Goal: Ask a question: Seek information or help from site administrators or community

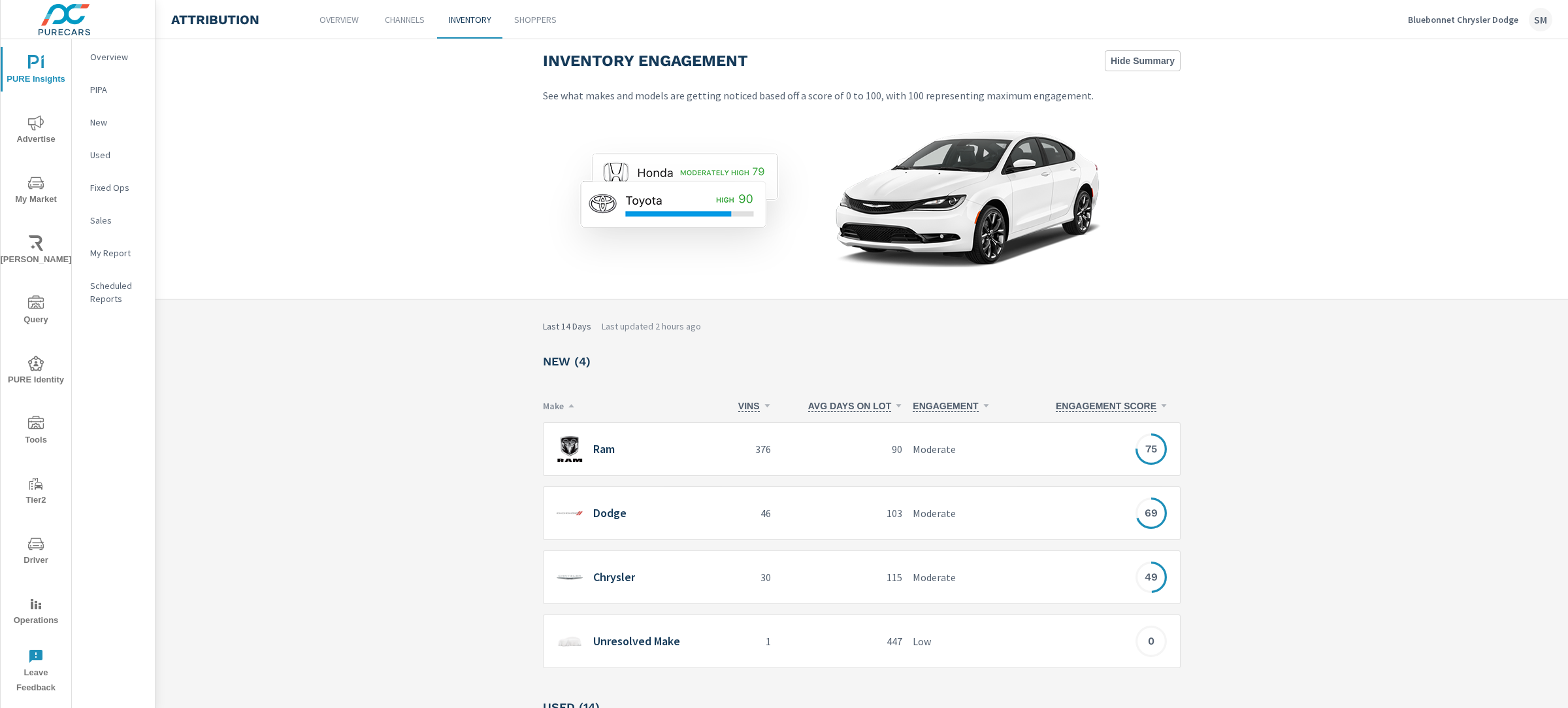
scroll to position [298, 0]
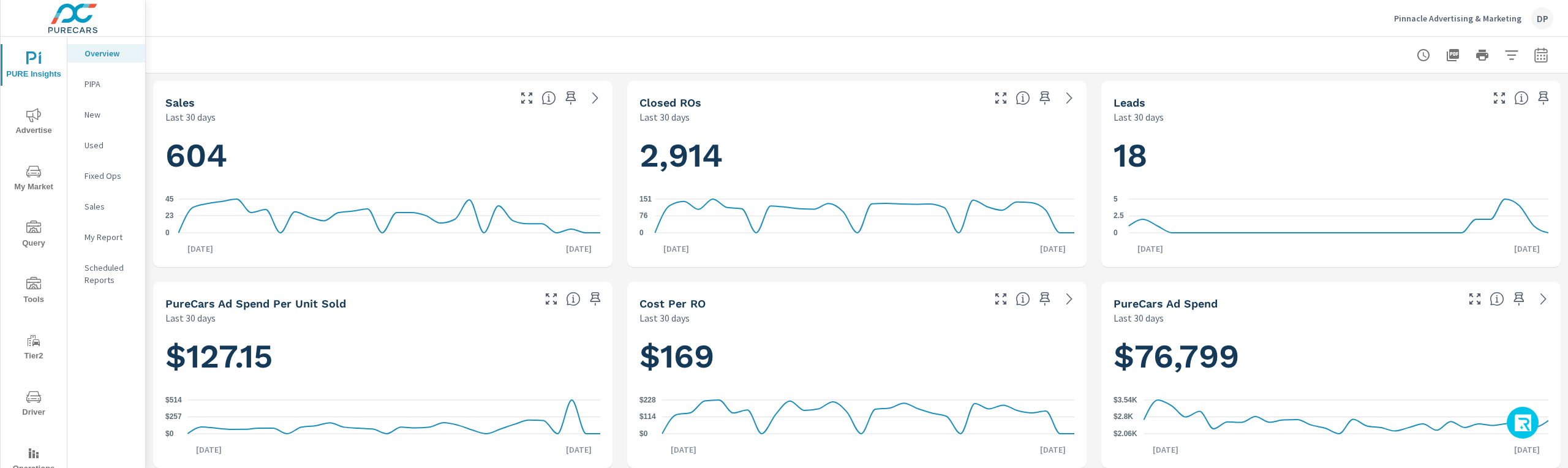
scroll to position [1, 0]
click at [1521, 425] on icon "button" at bounding box center [1523, 424] width 19 height 21
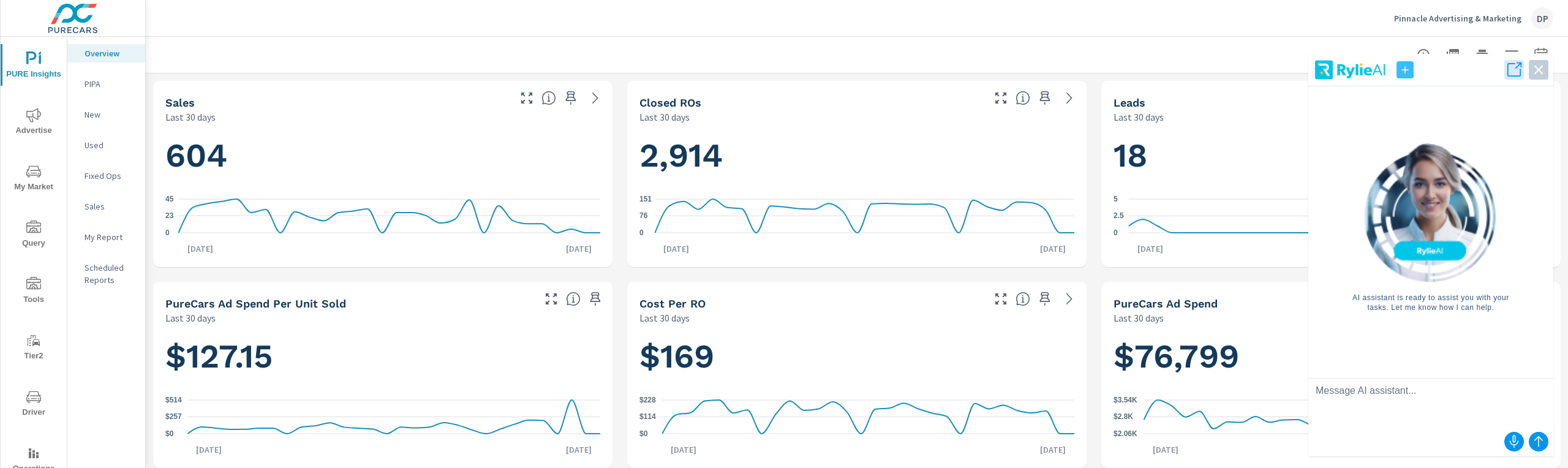
click at [1460, 410] on textarea at bounding box center [1430, 403] width 245 height 49
type textarea "Tell me how i could increase leads"
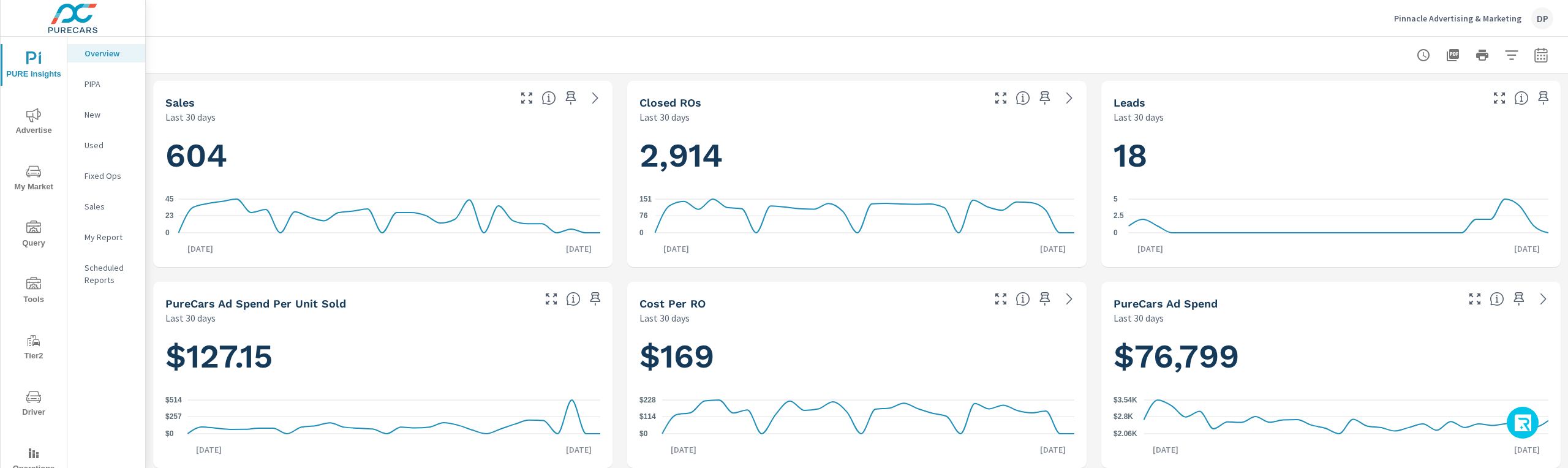
scroll to position [1, 0]
click at [1524, 422] on icon "button" at bounding box center [1523, 424] width 19 height 21
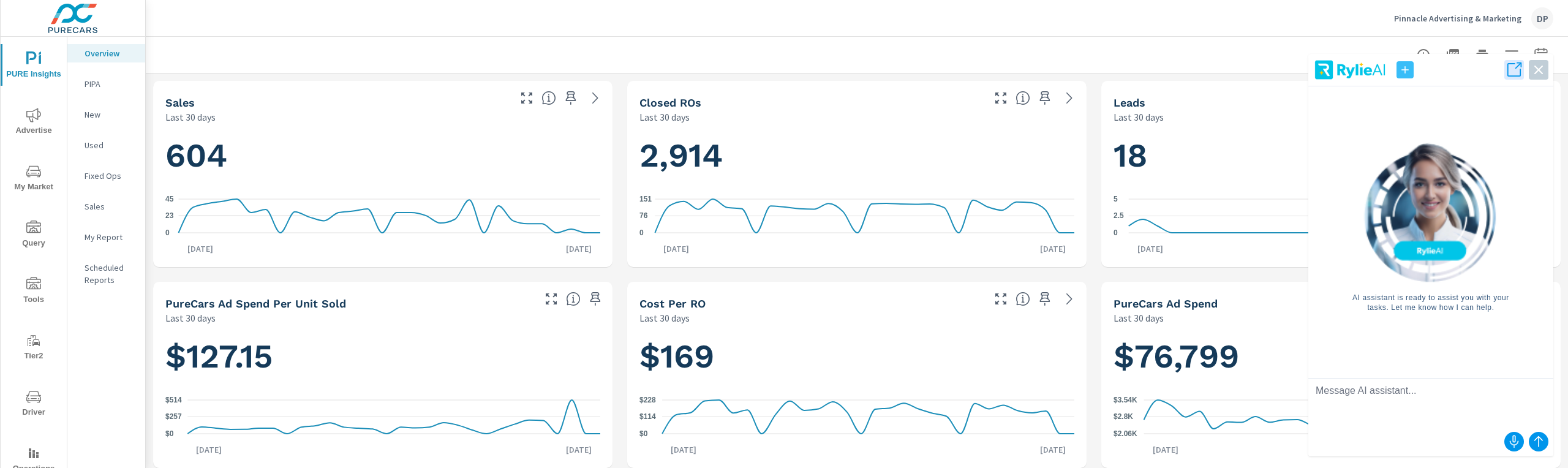
click at [1436, 415] on textarea at bounding box center [1430, 403] width 245 height 49
type textarea "What insights can you give me about this report?"
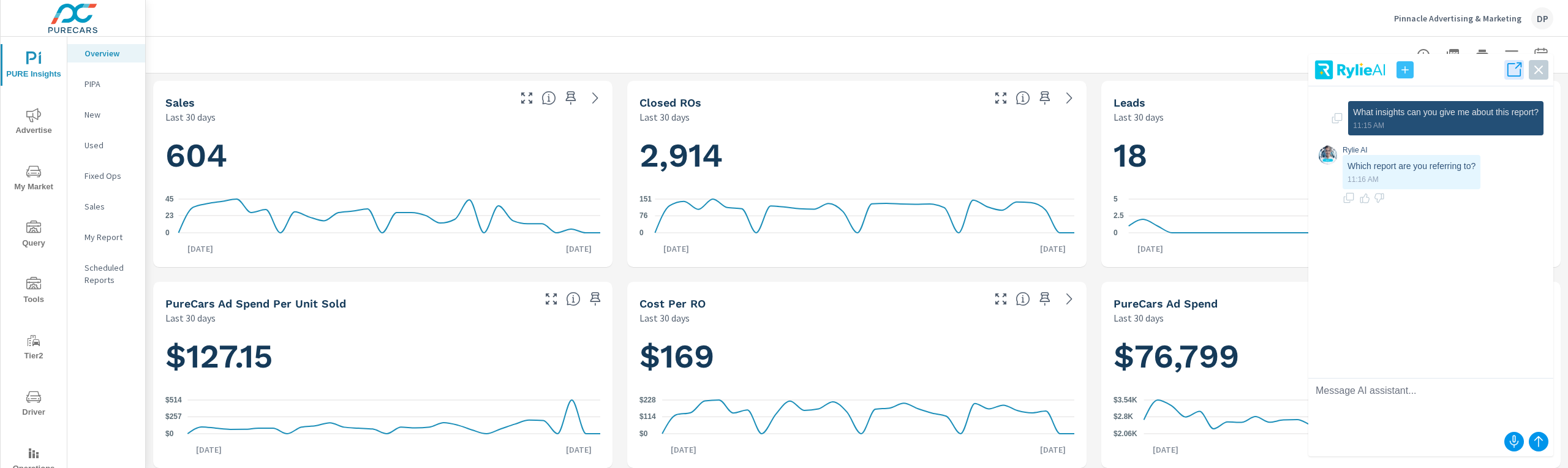
click at [1402, 401] on textarea at bounding box center [1430, 403] width 245 height 49
type textarea "The overview report"
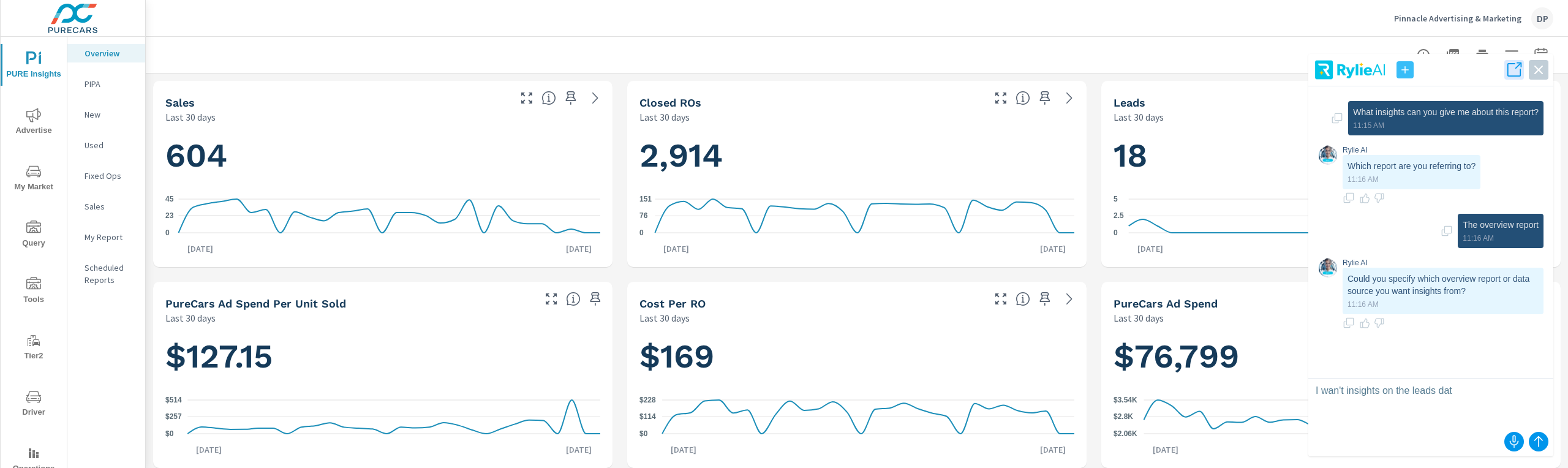
type textarea "I wan't insights on the leads data"
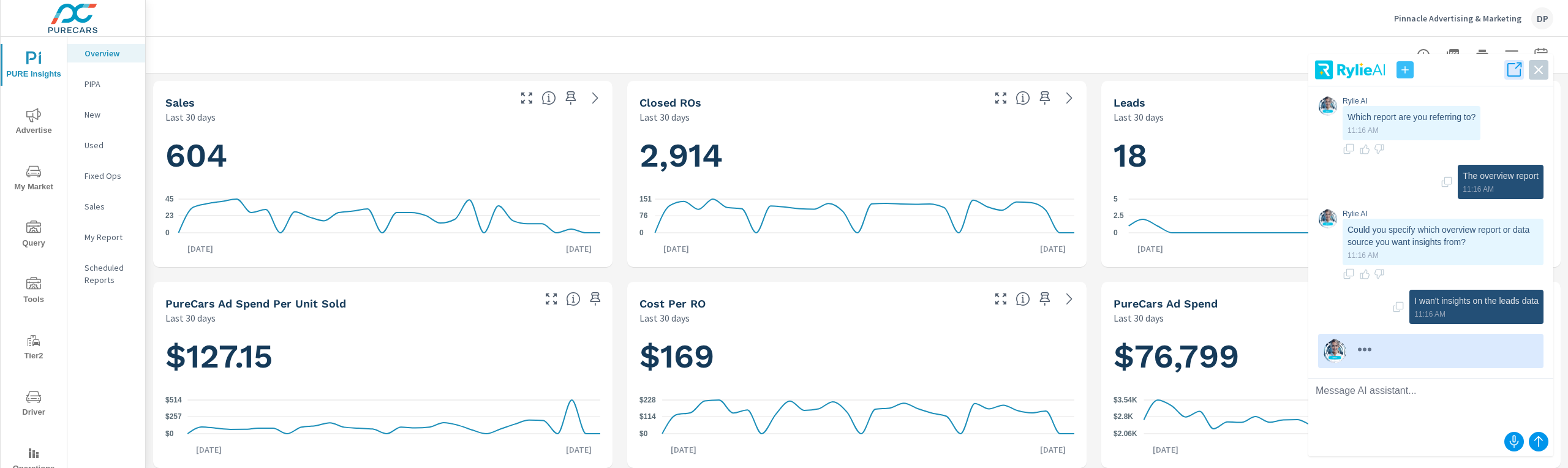
scroll to position [110, 0]
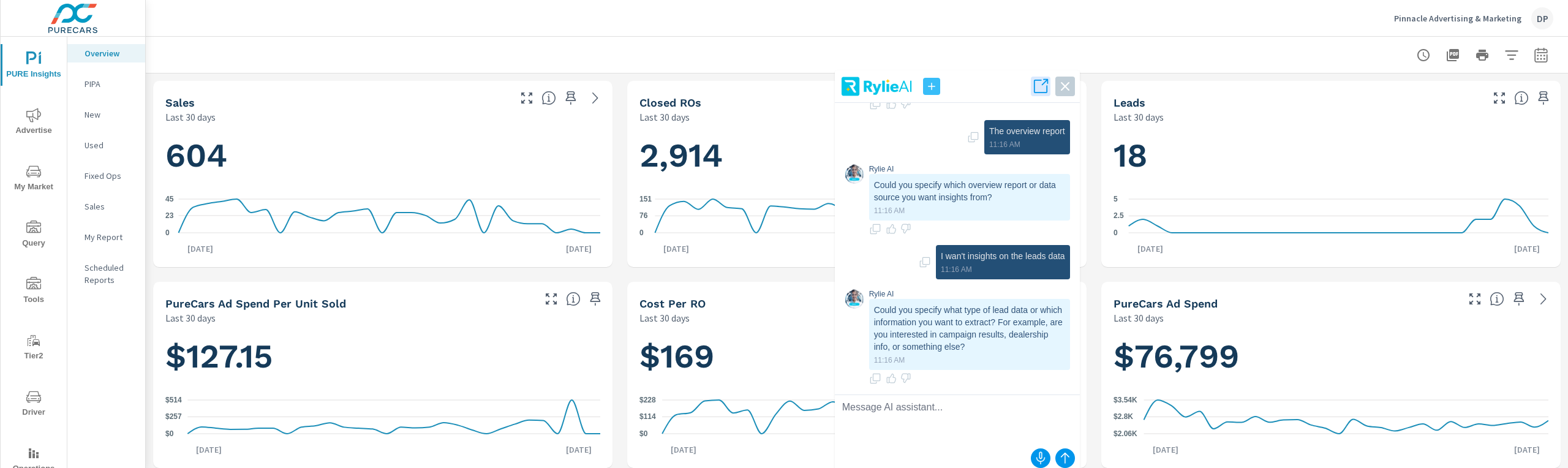
drag, startPoint x: 1449, startPoint y: 73, endPoint x: 942, endPoint y: 94, distance: 507.4
click at [942, 94] on header at bounding box center [957, 89] width 245 height 27
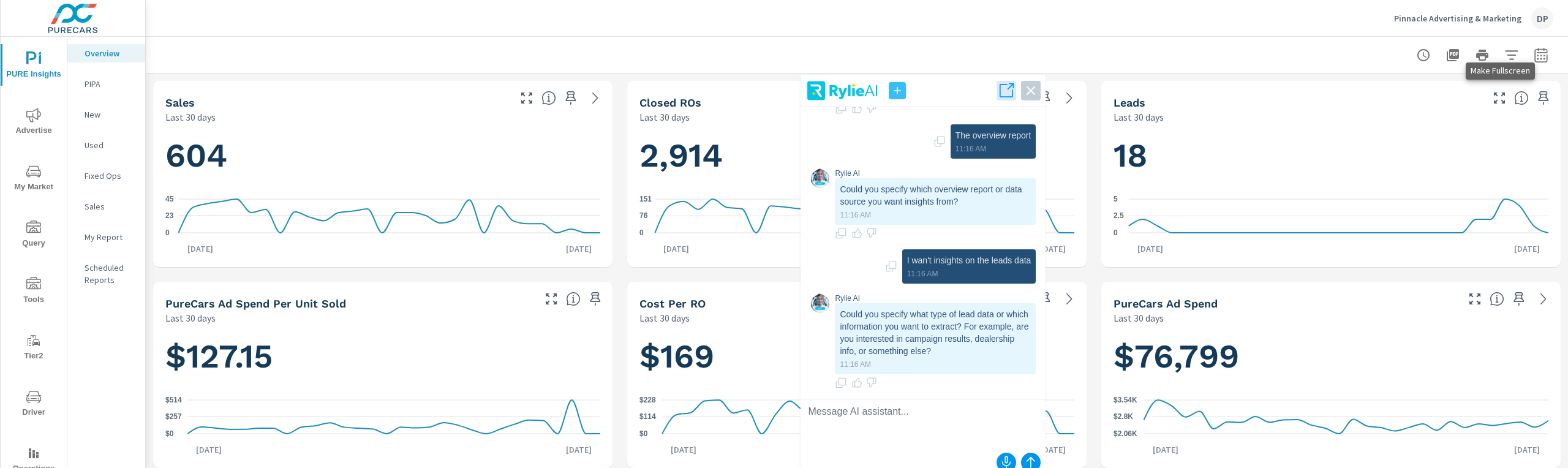
click at [1500, 99] on icon "button" at bounding box center [1500, 98] width 15 height 15
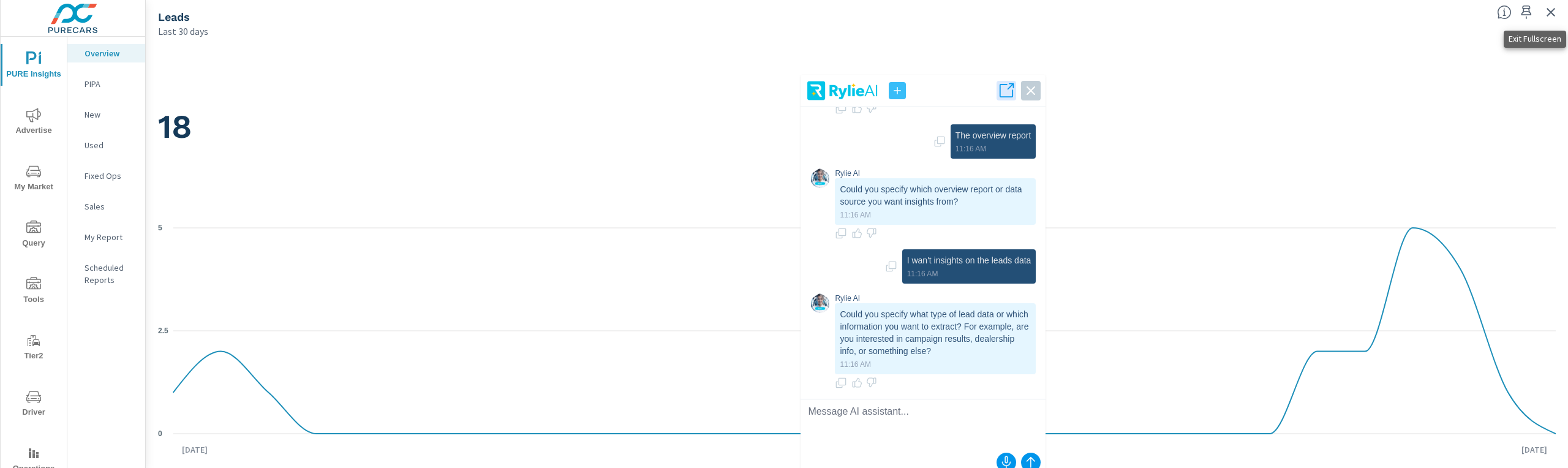
click at [1551, 11] on icon "button" at bounding box center [1550, 12] width 8 height 8
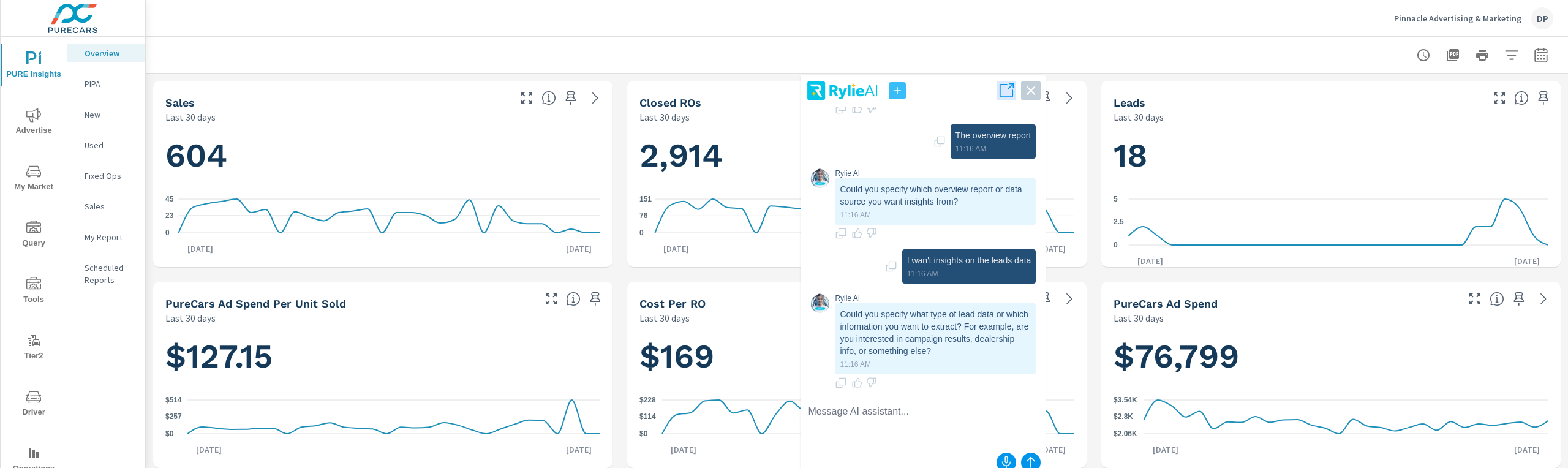
scroll to position [1, 0]
click at [592, 99] on icon at bounding box center [596, 98] width 15 height 15
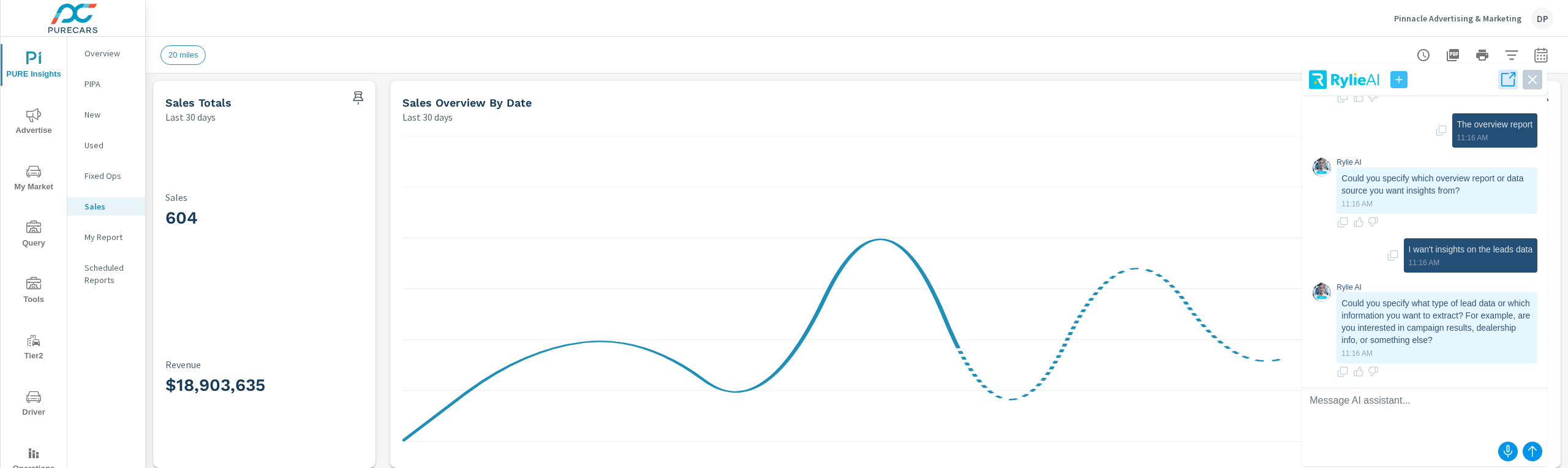
drag, startPoint x: 969, startPoint y: 90, endPoint x: 1470, endPoint y: 79, distance: 501.1
click at [1470, 79] on header at bounding box center [1424, 82] width 245 height 27
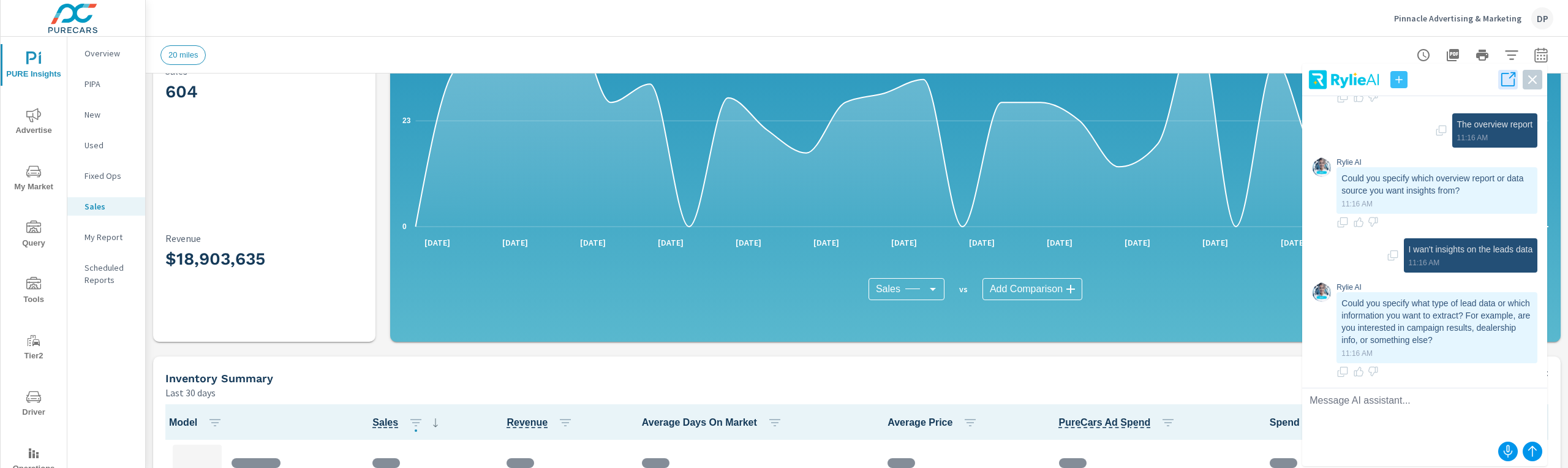
scroll to position [151, 0]
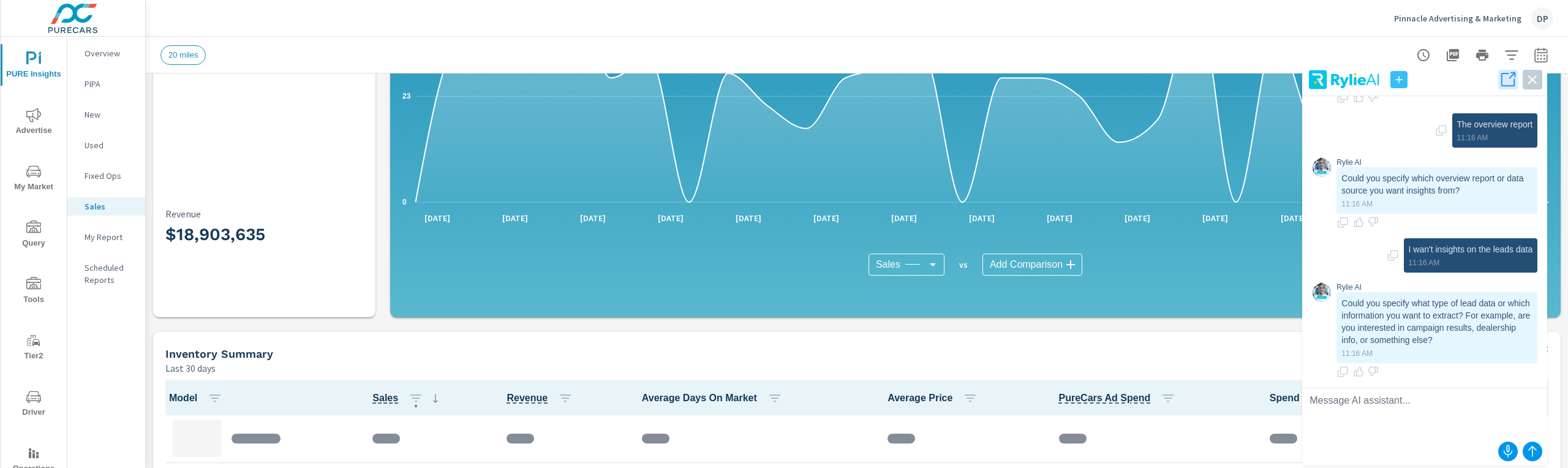
click at [1443, 413] on textarea at bounding box center [1424, 413] width 245 height 49
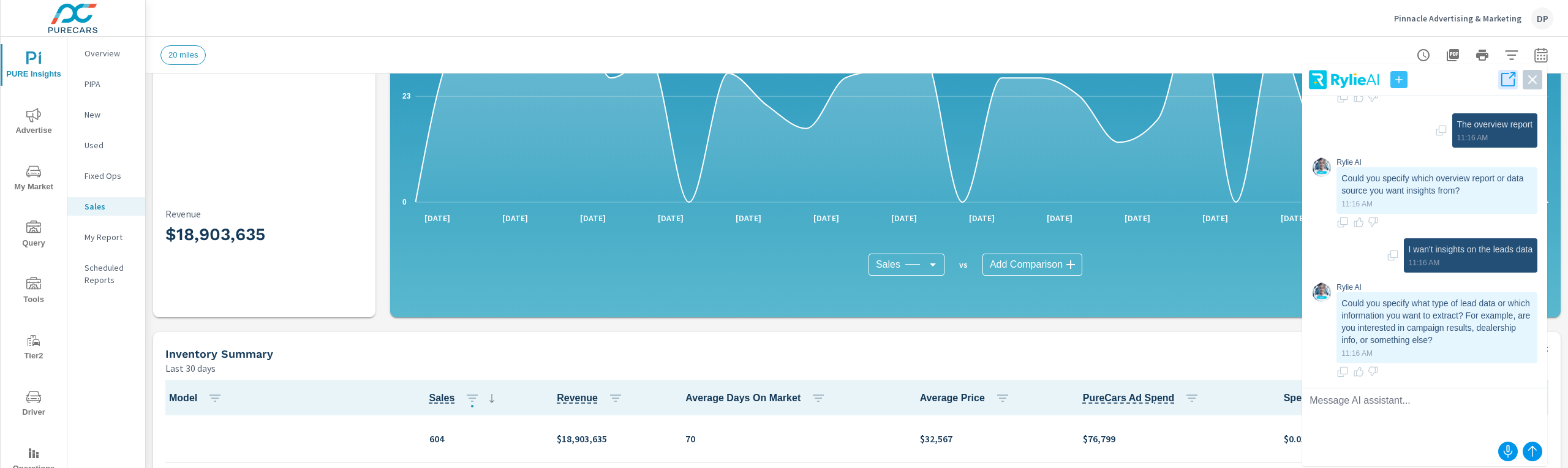
scroll to position [1, 0]
click at [1396, 78] on icon "button" at bounding box center [1398, 79] width 12 height 12
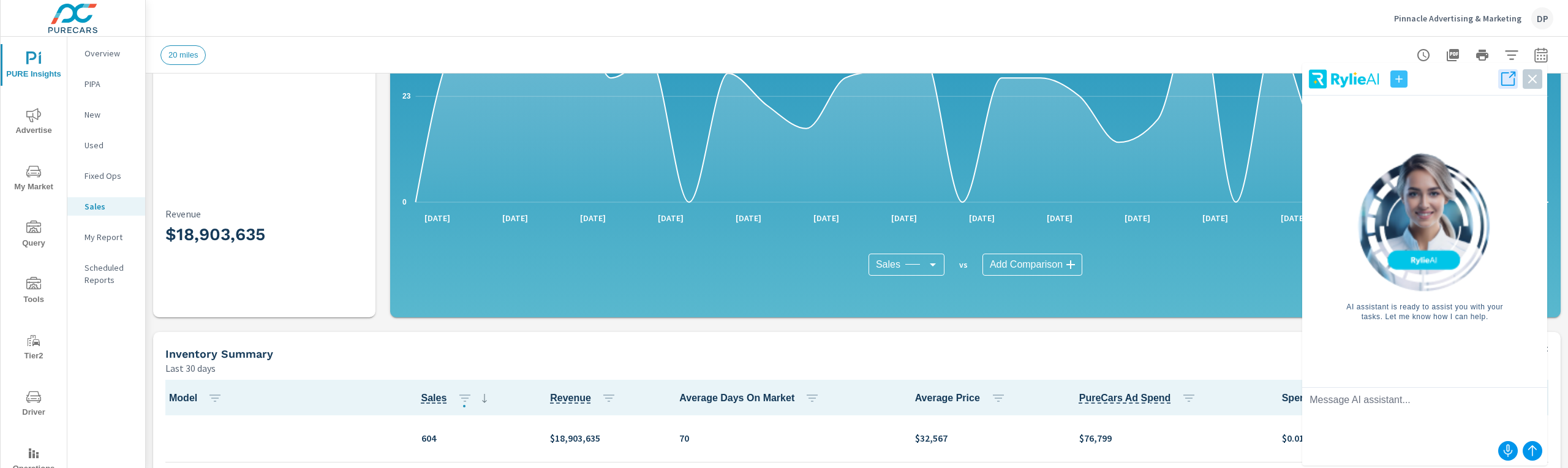
scroll to position [0, 0]
click at [1407, 413] on textarea at bounding box center [1424, 412] width 245 height 49
click at [1495, 415] on textarea "I'm looking at the sales report and would like some insights on ways I can impr…" at bounding box center [1424, 412] width 245 height 49
type textarea "I'm looking at the sales report and would like some insights on ways I can impr…"
click at [1530, 453] on icon "submit" at bounding box center [1532, 451] width 15 height 15
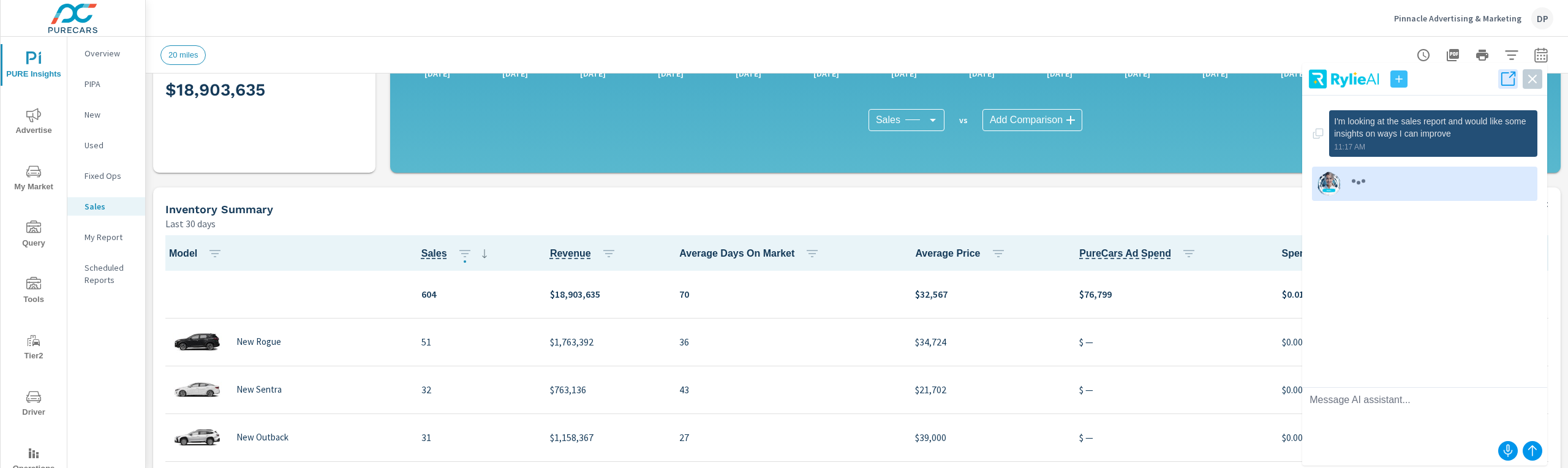
scroll to position [359, 0]
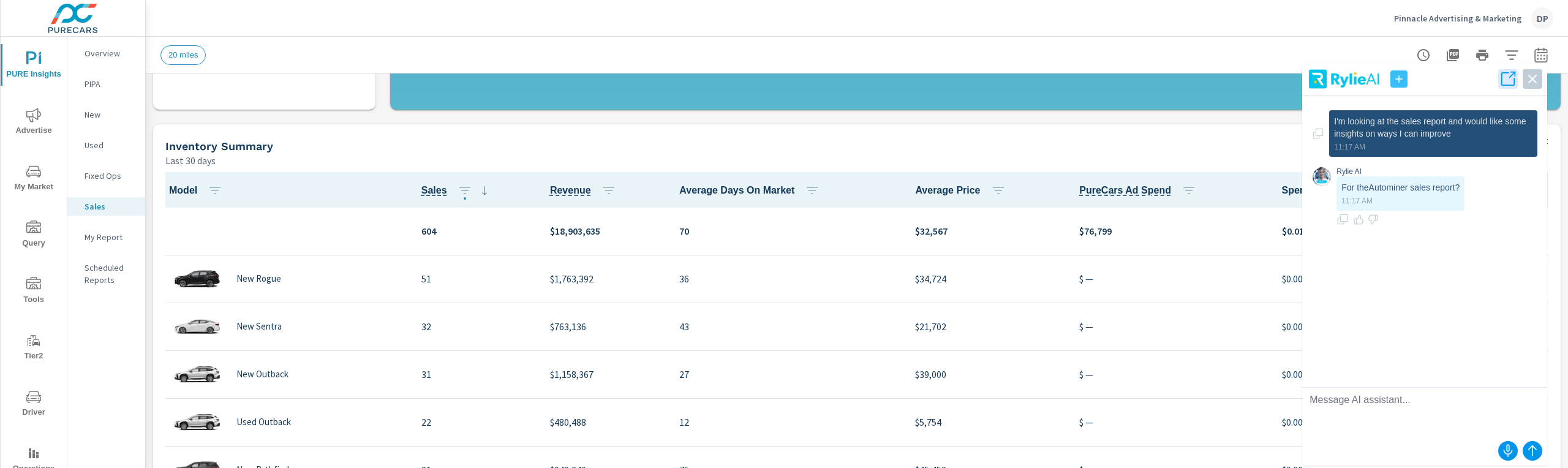
click at [1372, 405] on textarea at bounding box center [1424, 412] width 245 height 49
click at [1368, 403] on textarea at bounding box center [1424, 412] width 245 height 49
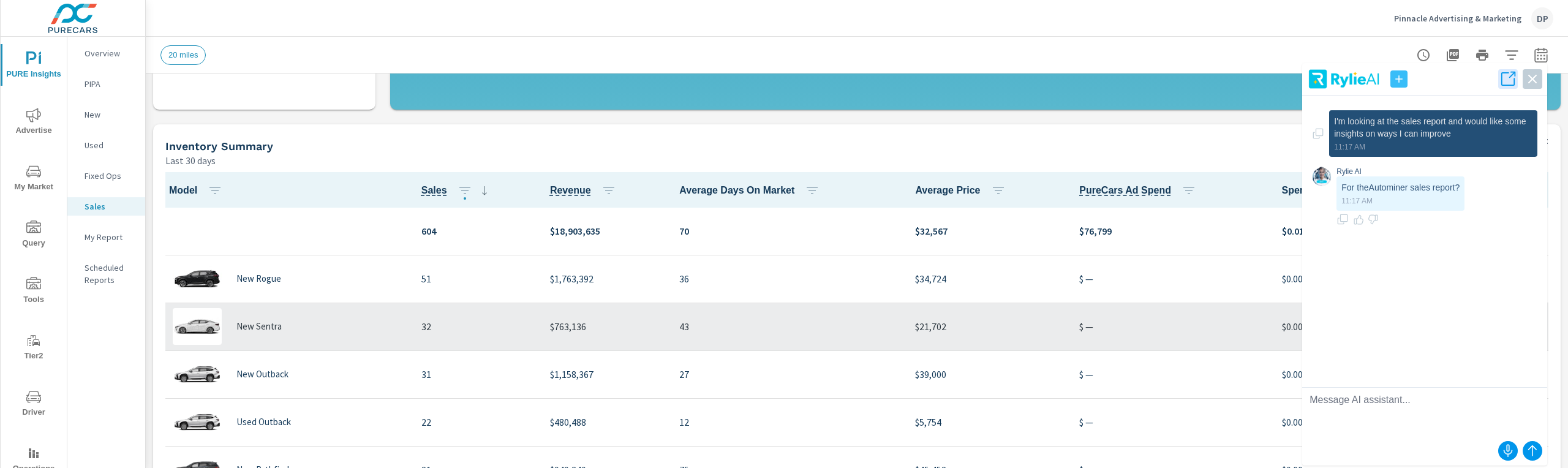
scroll to position [355, 0]
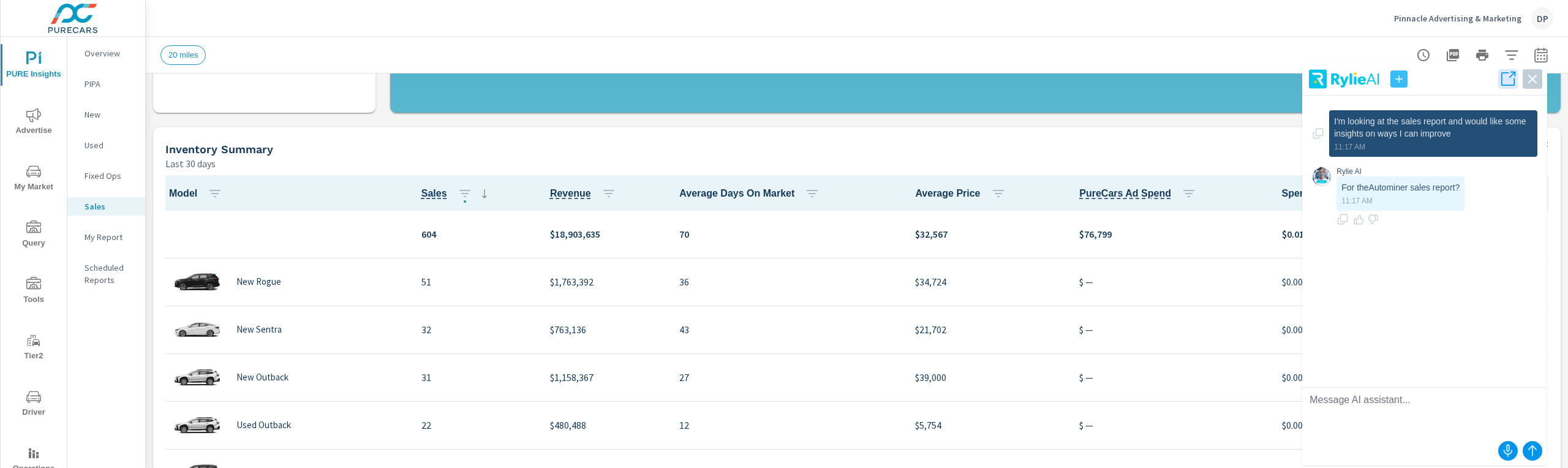
click at [1421, 407] on textarea at bounding box center [1424, 412] width 245 height 49
type textarea "No the Pure Insights sales report"
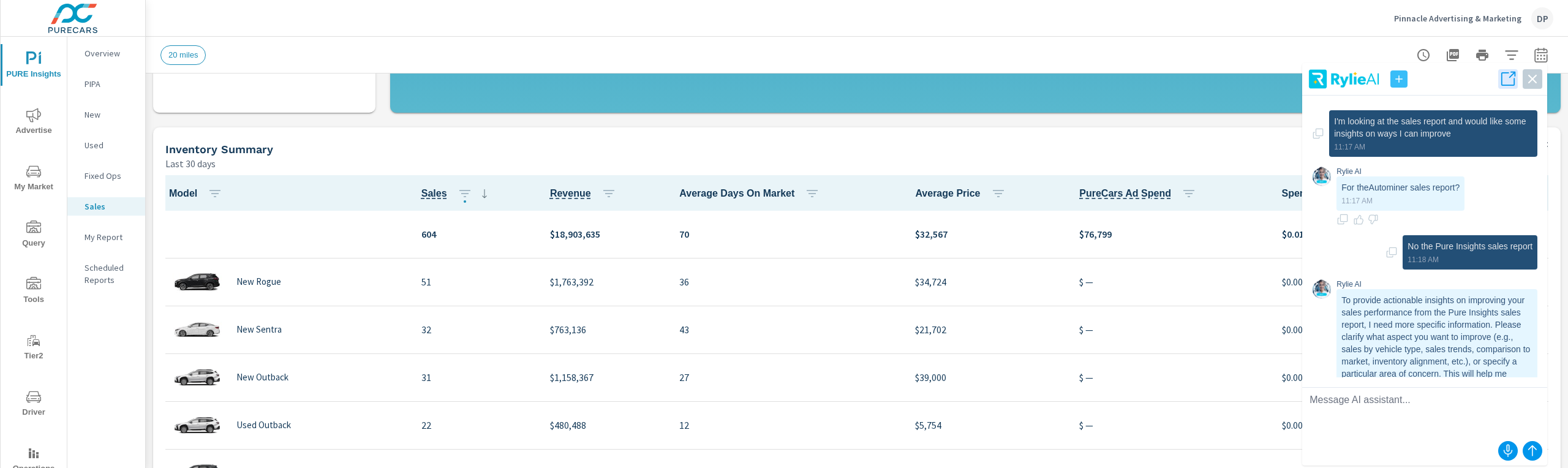
scroll to position [58, 0]
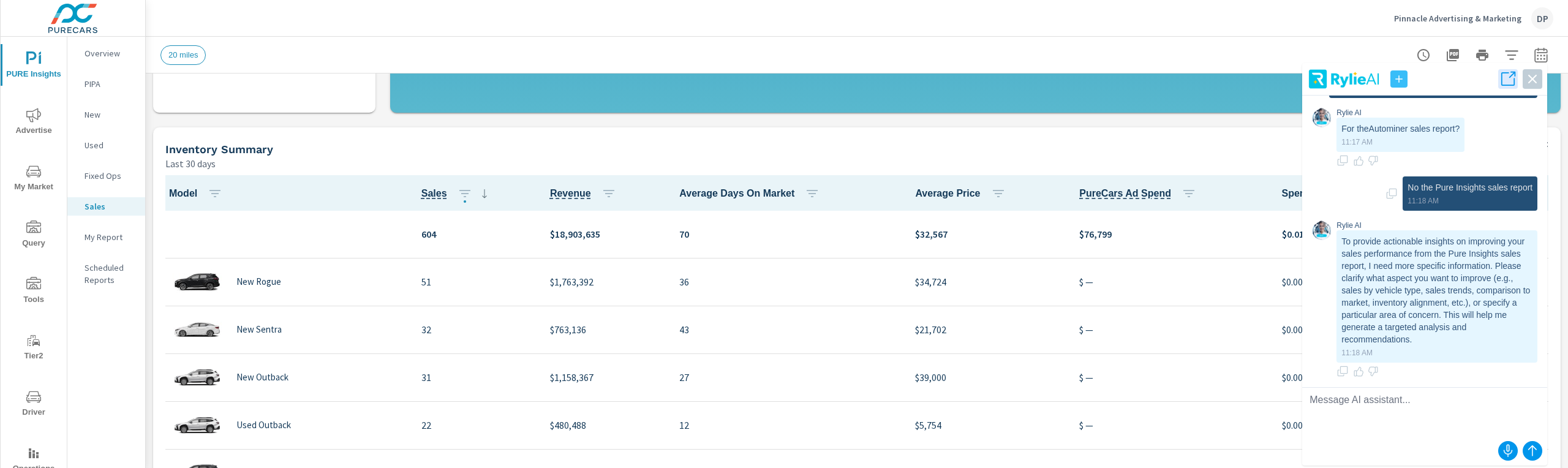
click at [1397, 424] on textarea at bounding box center [1424, 412] width 245 height 49
type textarea "Should I focus ad spend on used"
click at [1326, 401] on textarea "Where should i put more ad spend?" at bounding box center [1424, 412] width 245 height 49
click at [1501, 400] on textarea "Which vehicles should i put more ad spend?" at bounding box center [1424, 412] width 245 height 49
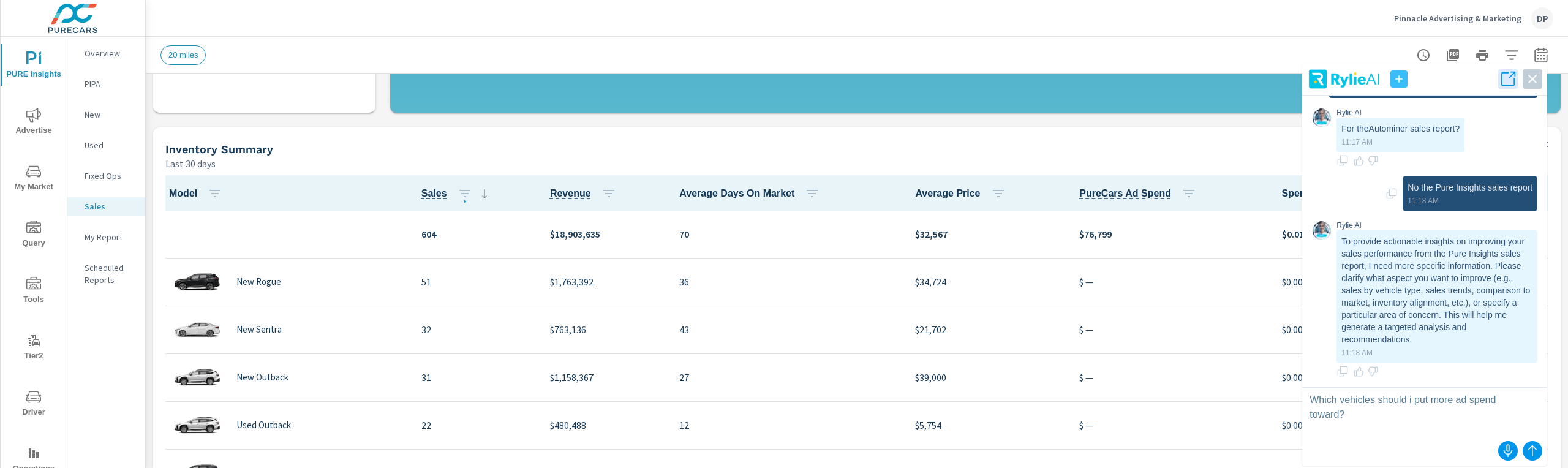
type textarea "Which vehicles should i put more ad spend towards?"
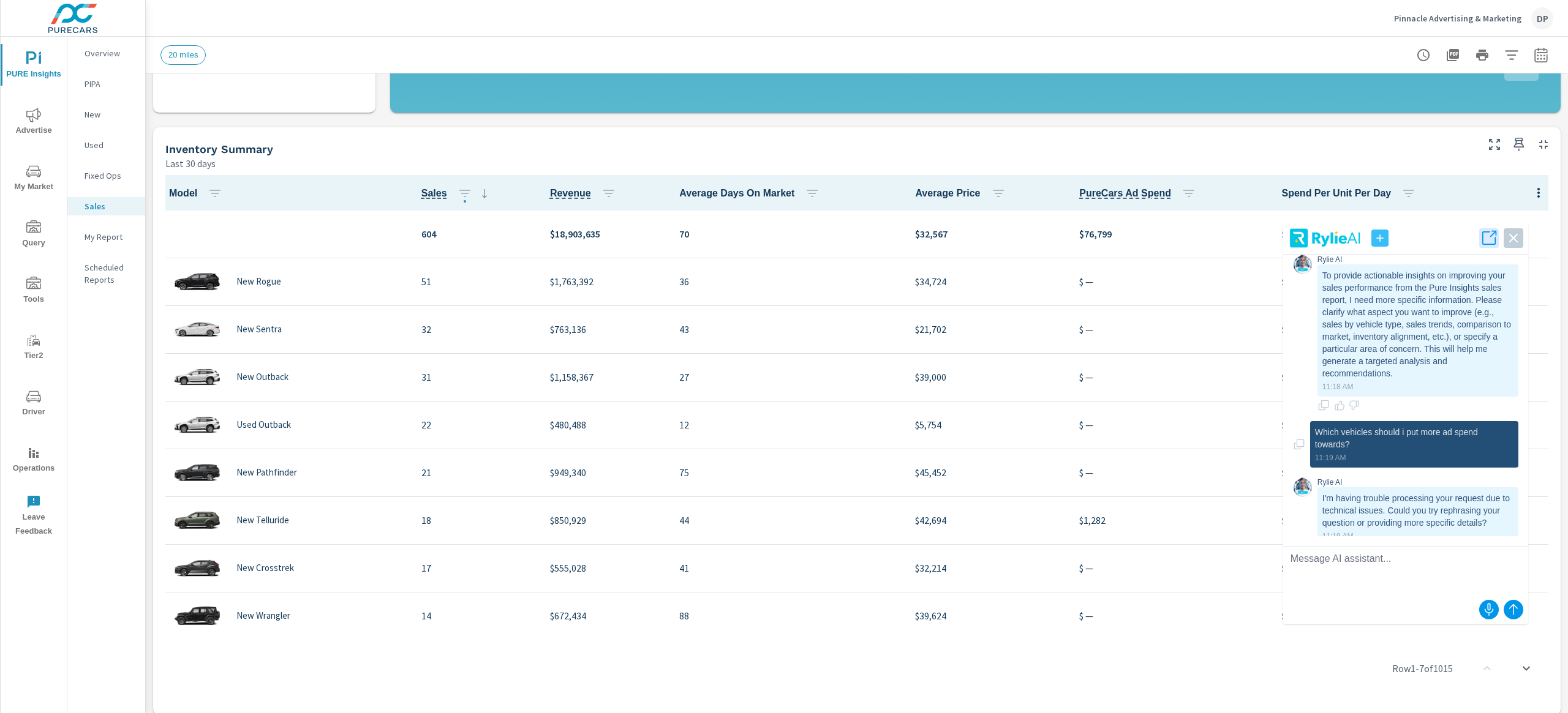
scroll to position [0, 0]
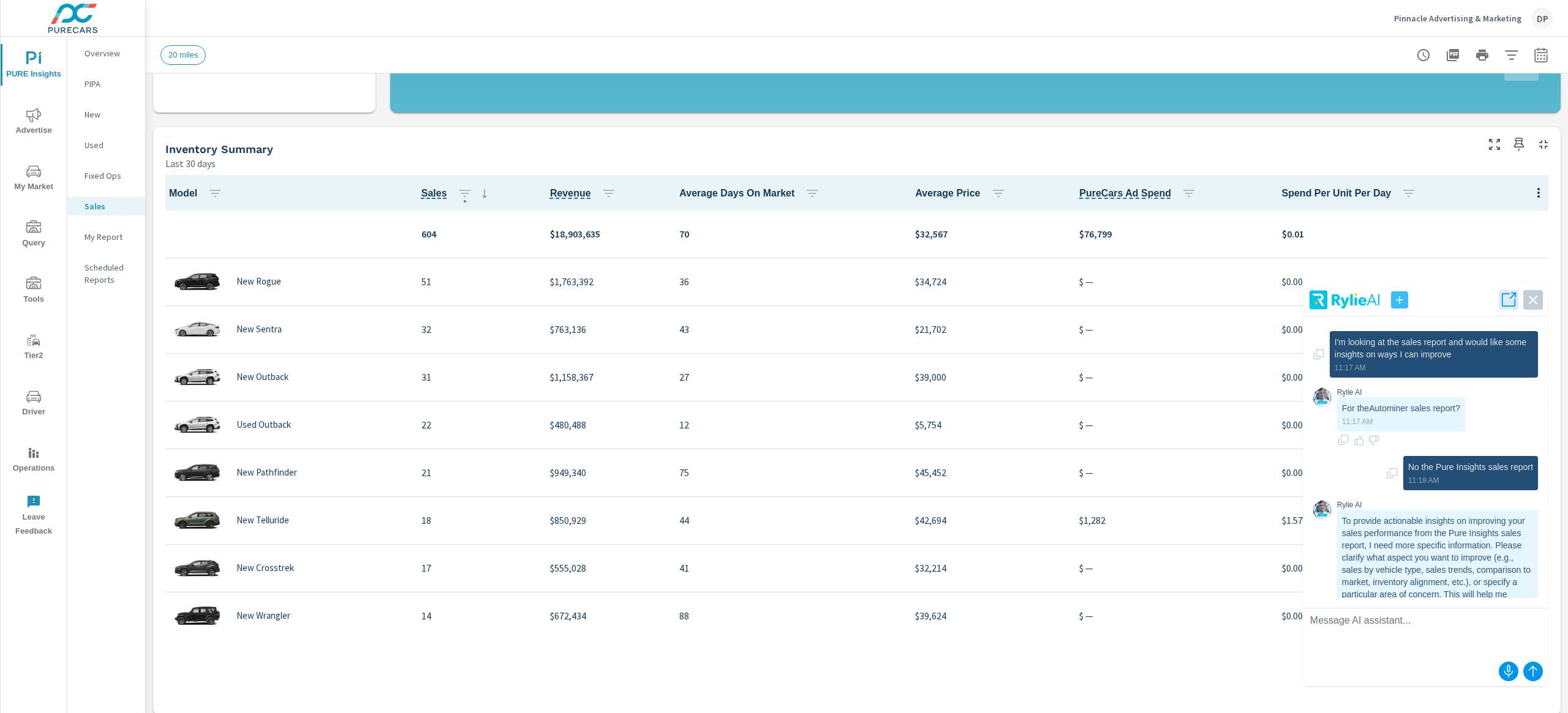
drag, startPoint x: 1425, startPoint y: 85, endPoint x: 1425, endPoint y: 305, distance: 220.0
click at [1425, 305] on header at bounding box center [1425, 303] width 245 height 27
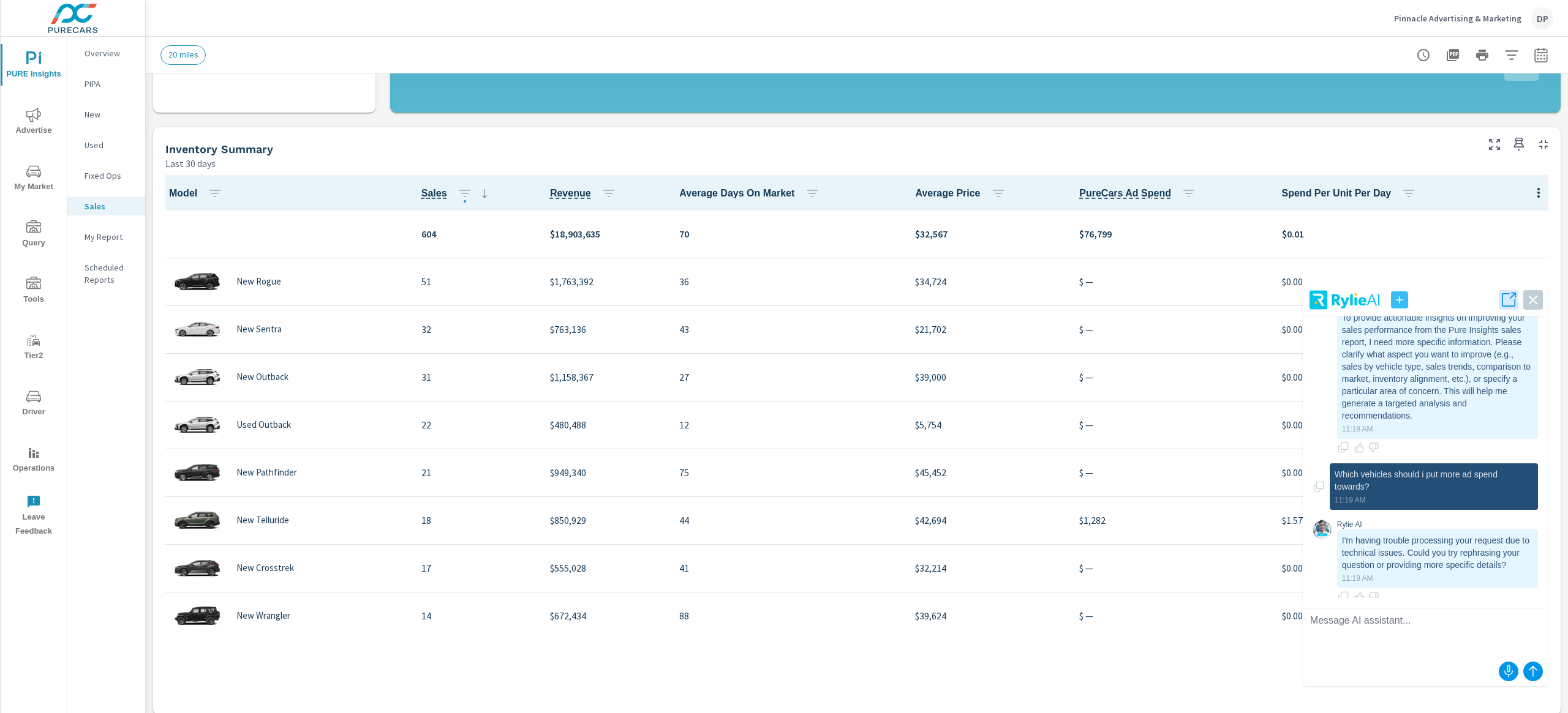
scroll to position [221, 0]
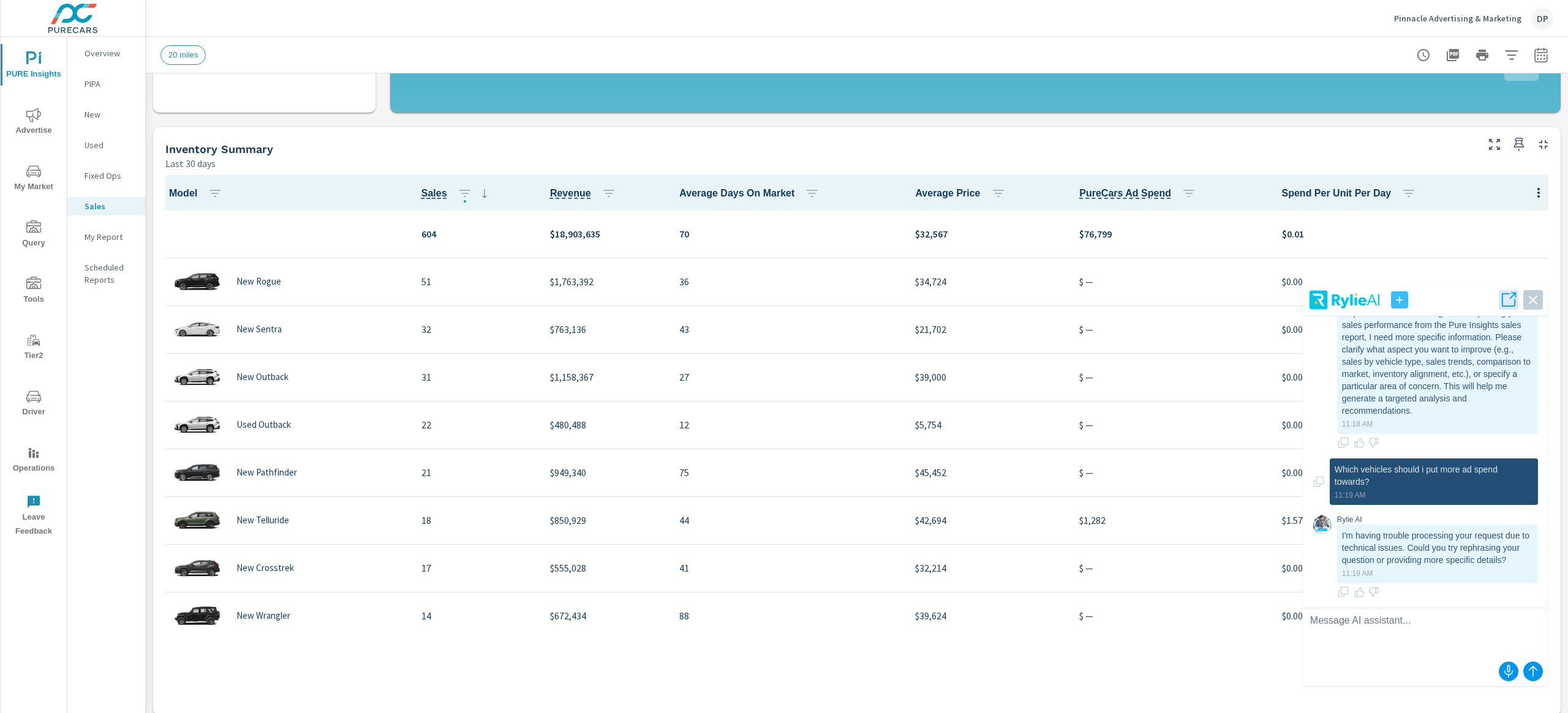
click at [1399, 304] on icon "button" at bounding box center [1399, 299] width 12 height 12
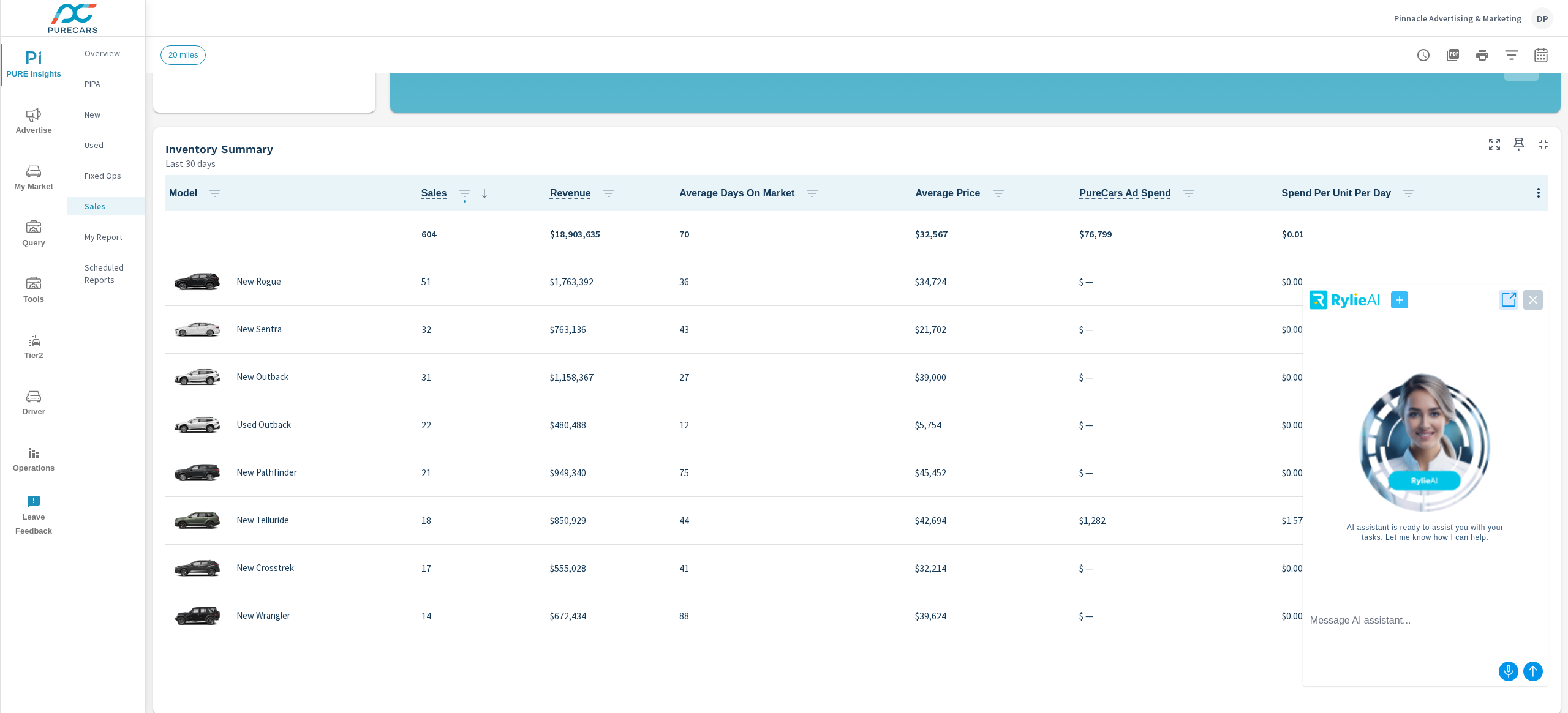
click at [1386, 467] on textarea at bounding box center [1425, 633] width 245 height 49
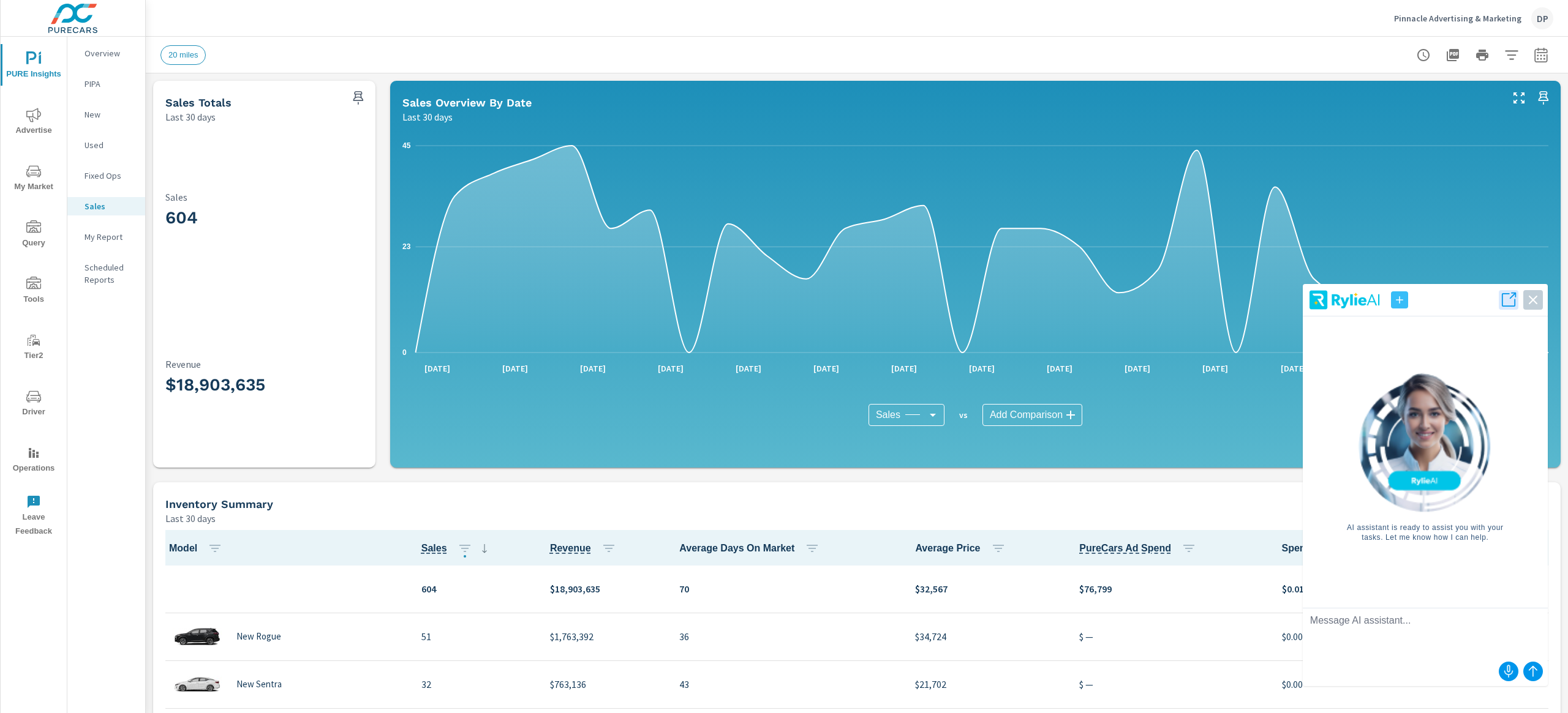
click at [1343, 467] on textarea at bounding box center [1425, 633] width 245 height 49
type textarea "How many vehicles are currently in our inventory?"
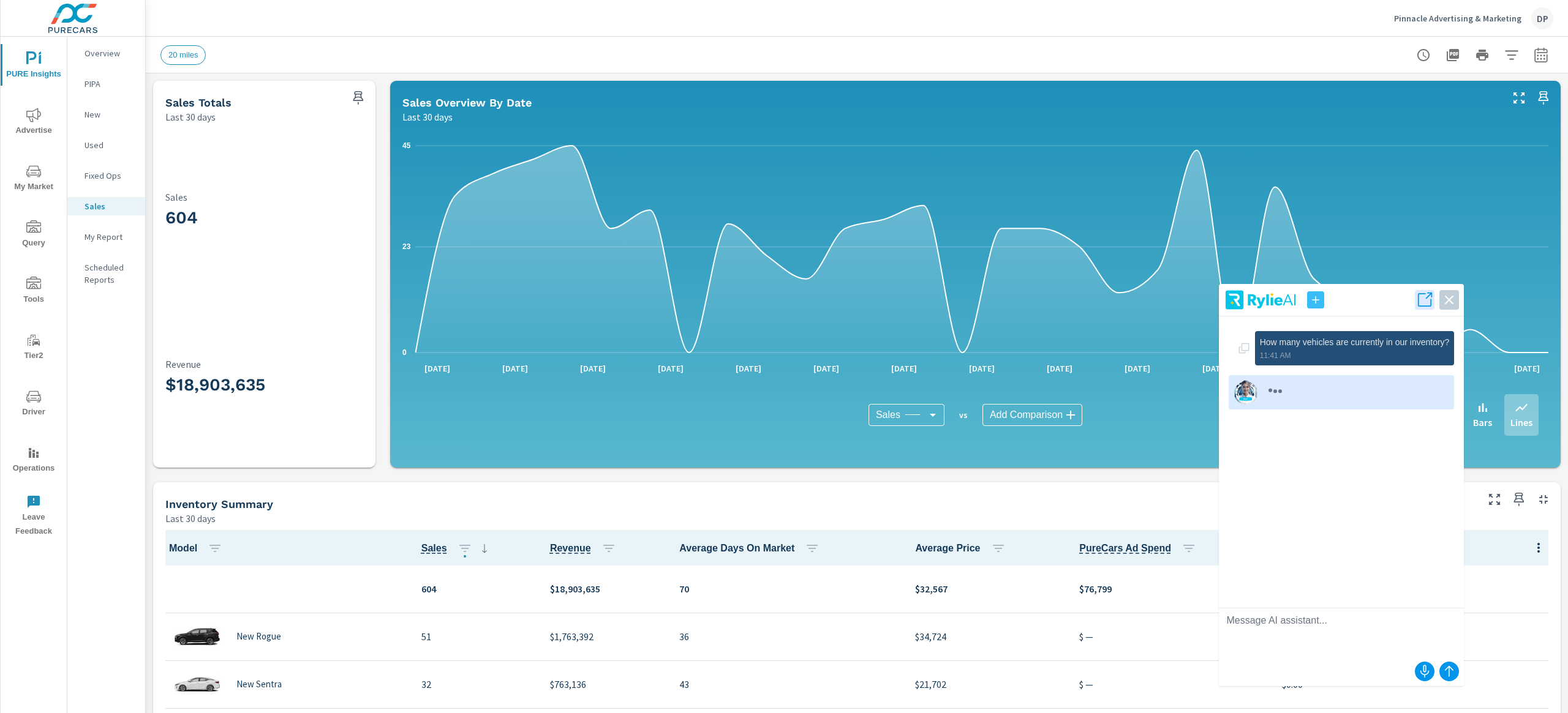
drag, startPoint x: 1304, startPoint y: 285, endPoint x: 1220, endPoint y: 285, distance: 84.0
click at [1220, 285] on div "How many vehicles are currently in our inventory? 11:41 AM" at bounding box center [1341, 485] width 245 height 402
click at [1337, 436] on link "Full Screen" at bounding box center [1346, 431] width 40 height 8
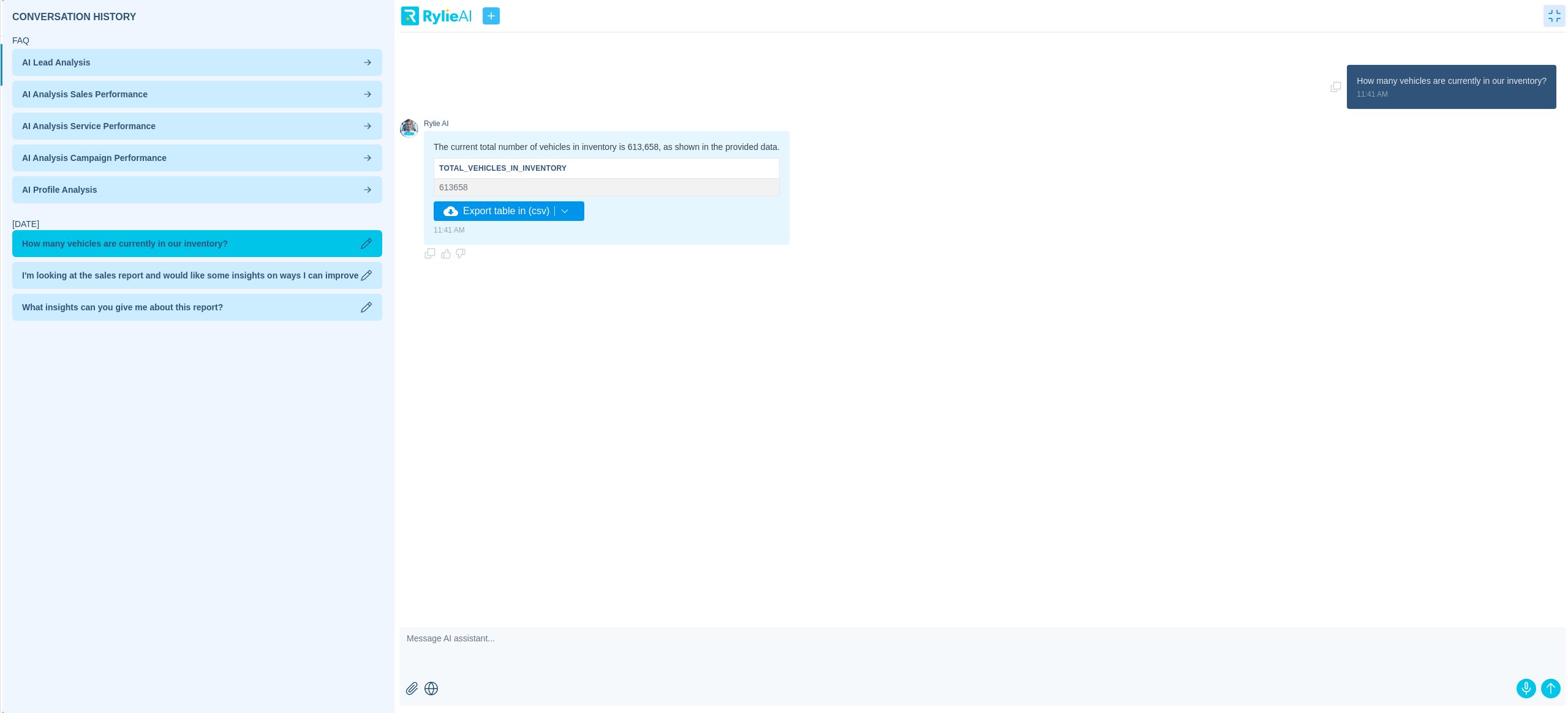
click at [663, 286] on div "How many vehicles are currently in our inventory? 11:41 AM Rylie AI The current…" at bounding box center [982, 329] width 1166 height 549
click at [501, 210] on span "Export table in (csv)" at bounding box center [506, 212] width 87 height 15
click at [1546, 14] on button "button" at bounding box center [1554, 16] width 22 height 22
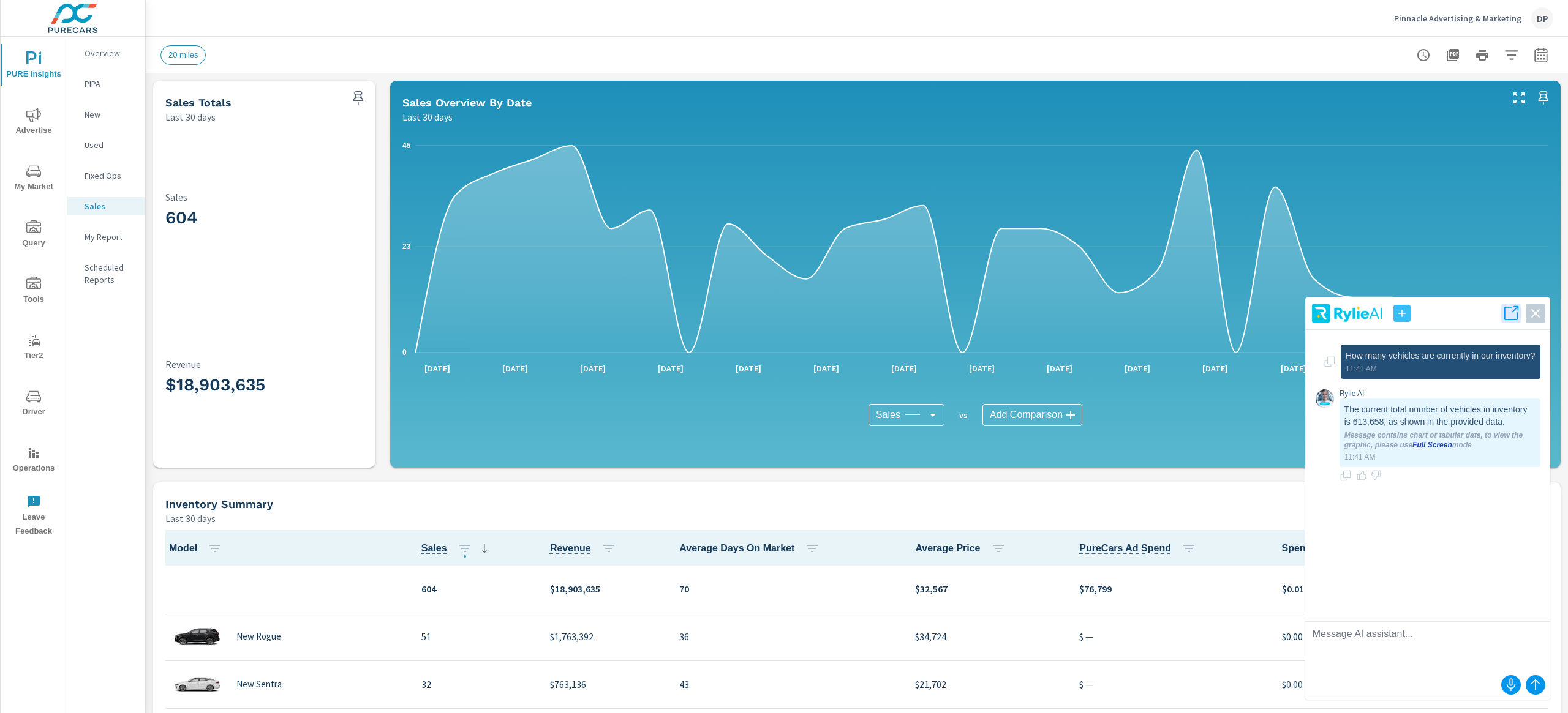
drag, startPoint x: 1434, startPoint y: 75, endPoint x: 1430, endPoint y: 318, distance: 243.0
click at [1430, 318] on header at bounding box center [1428, 316] width 245 height 27
click at [1401, 467] on textarea at bounding box center [1428, 646] width 245 height 49
type textarea "How many distinct vehicles do we have in our inventory?"
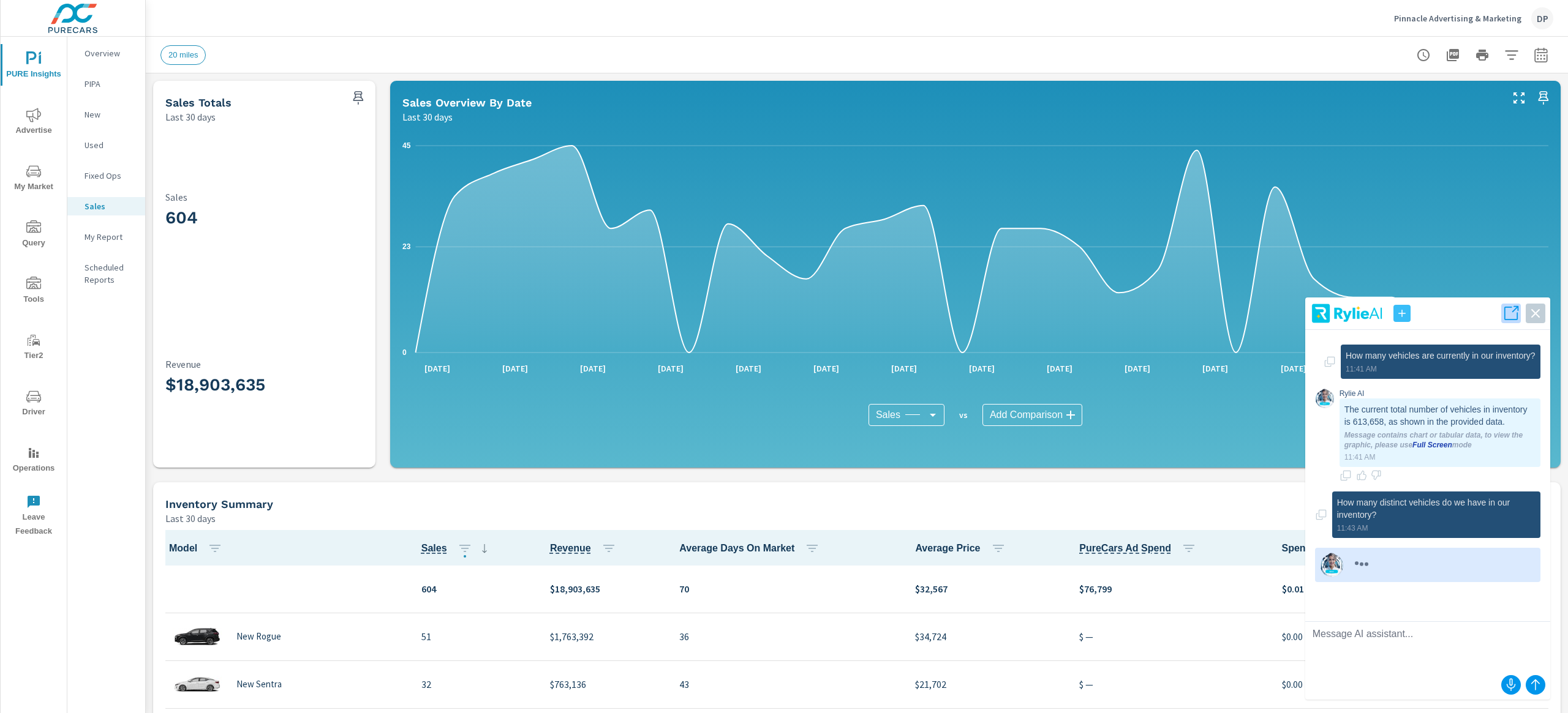
click at [1511, 308] on icon "button" at bounding box center [1511, 313] width 17 height 17
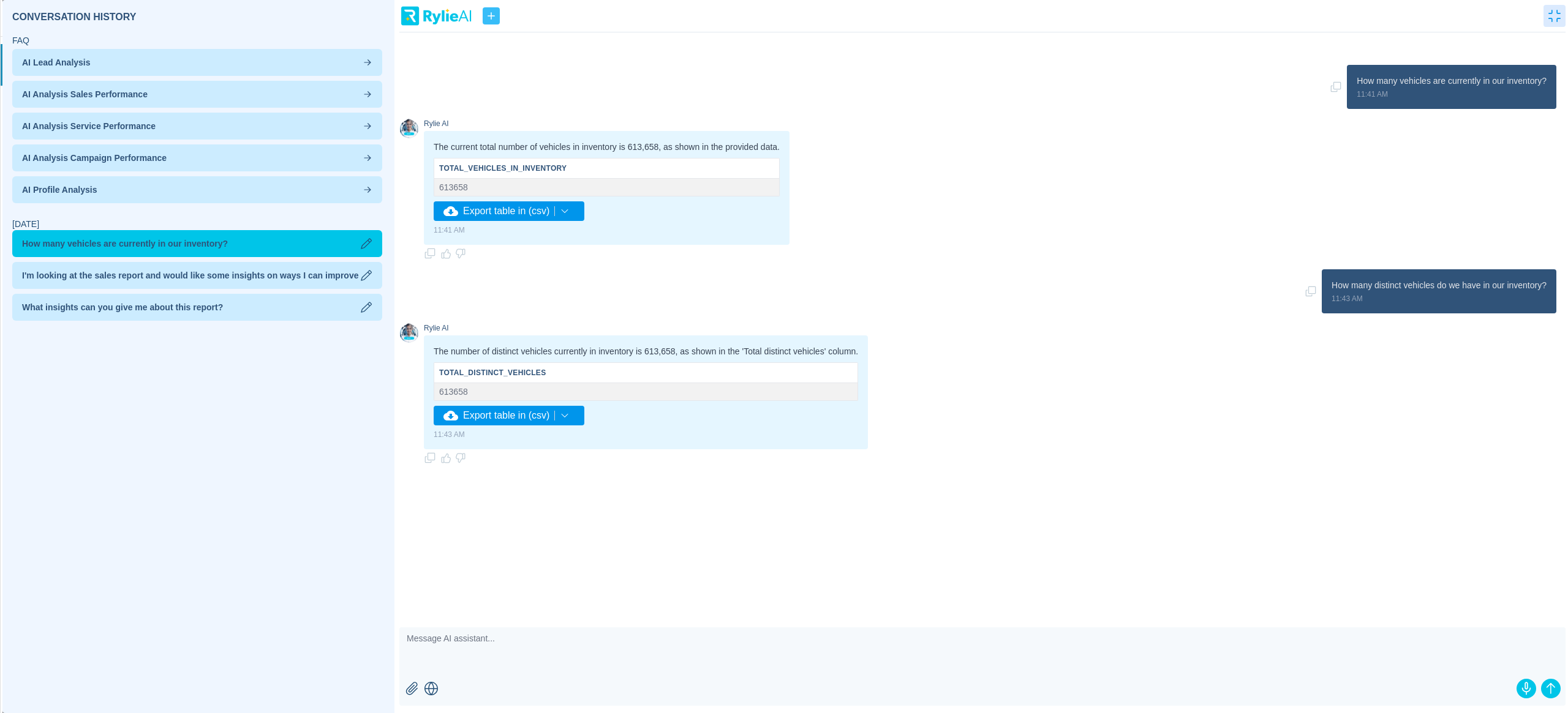
click at [764, 467] on textarea at bounding box center [982, 652] width 1166 height 49
type textarea "How did you get that number?"
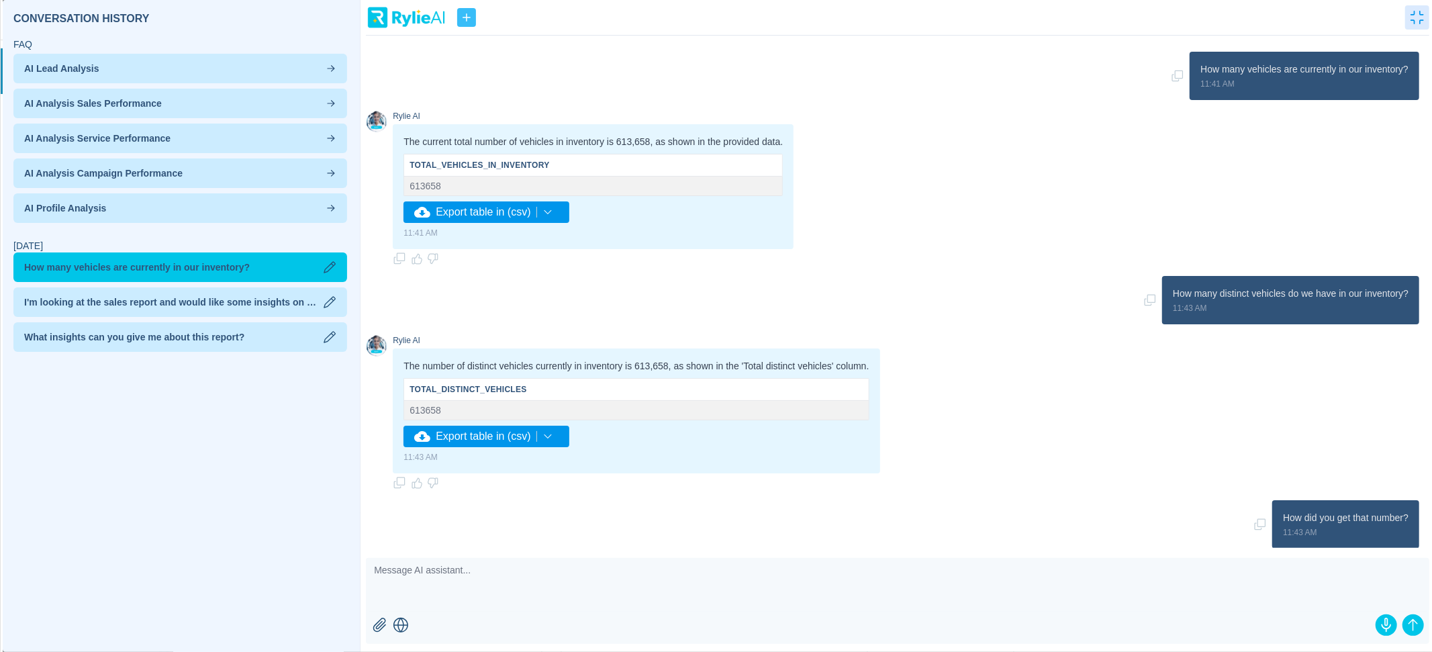
scroll to position [103, 0]
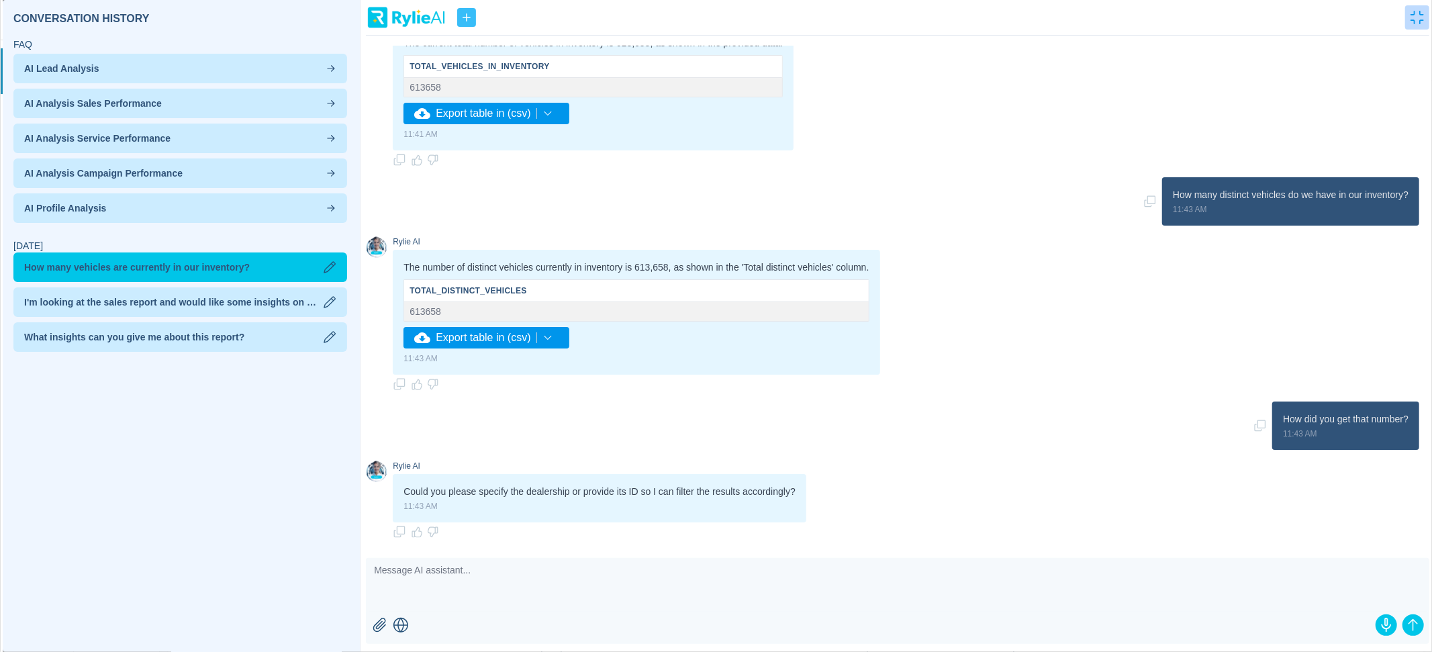
click at [1417, 21] on icon "button" at bounding box center [1417, 17] width 13 height 13
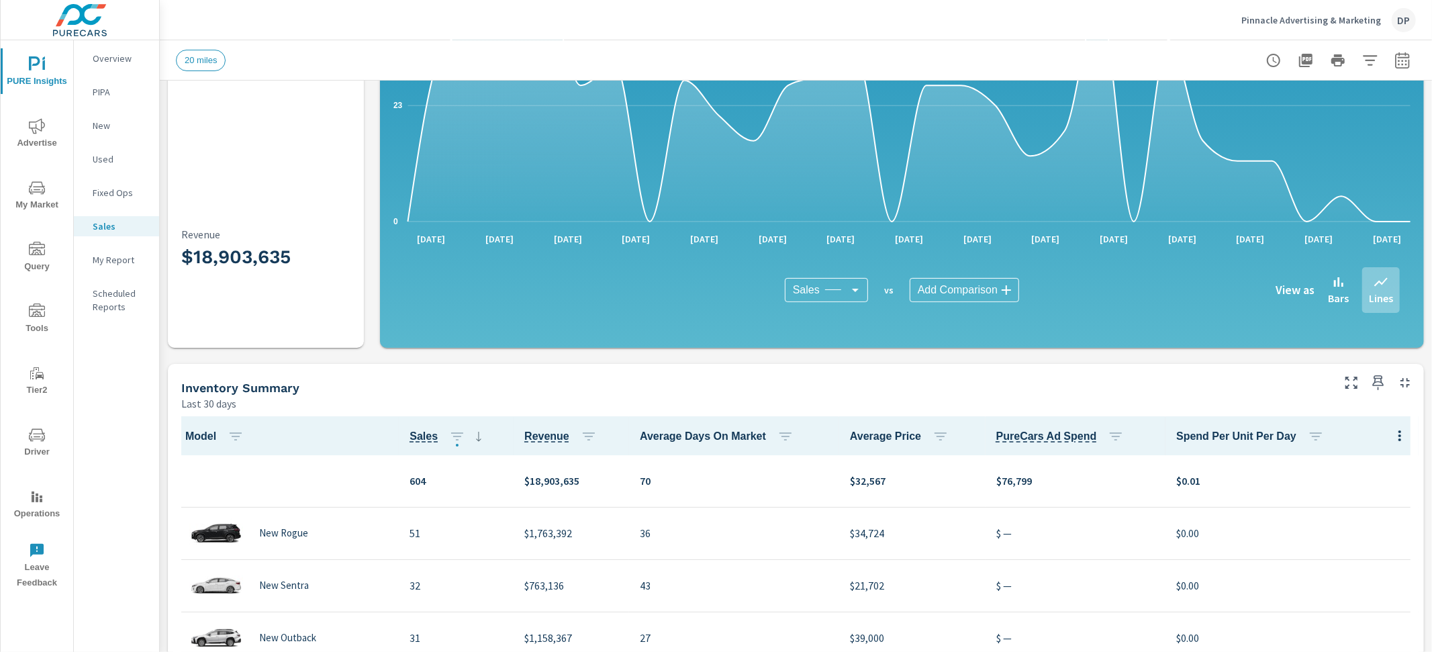
scroll to position [0, 0]
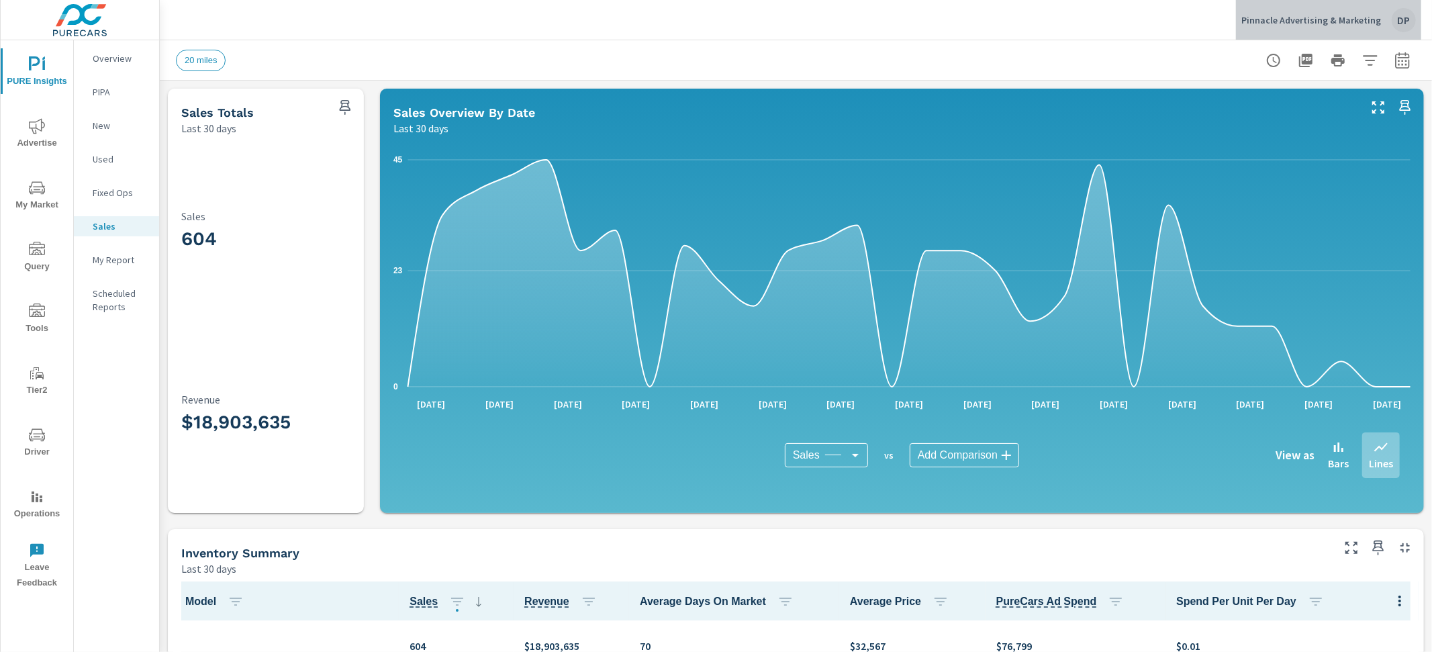
click at [1377, 21] on p "Pinnacle Advertising & Marketing" at bounding box center [1312, 20] width 140 height 12
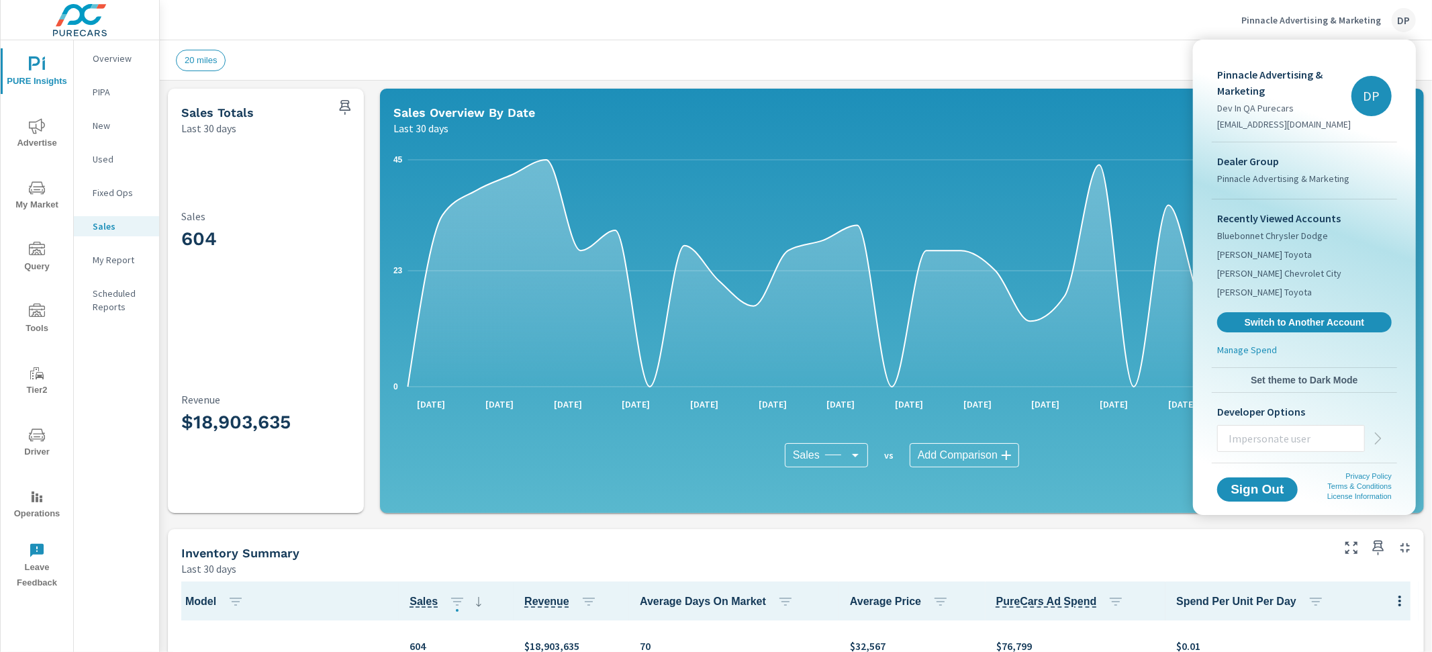
click at [1126, 87] on div at bounding box center [716, 326] width 1432 height 652
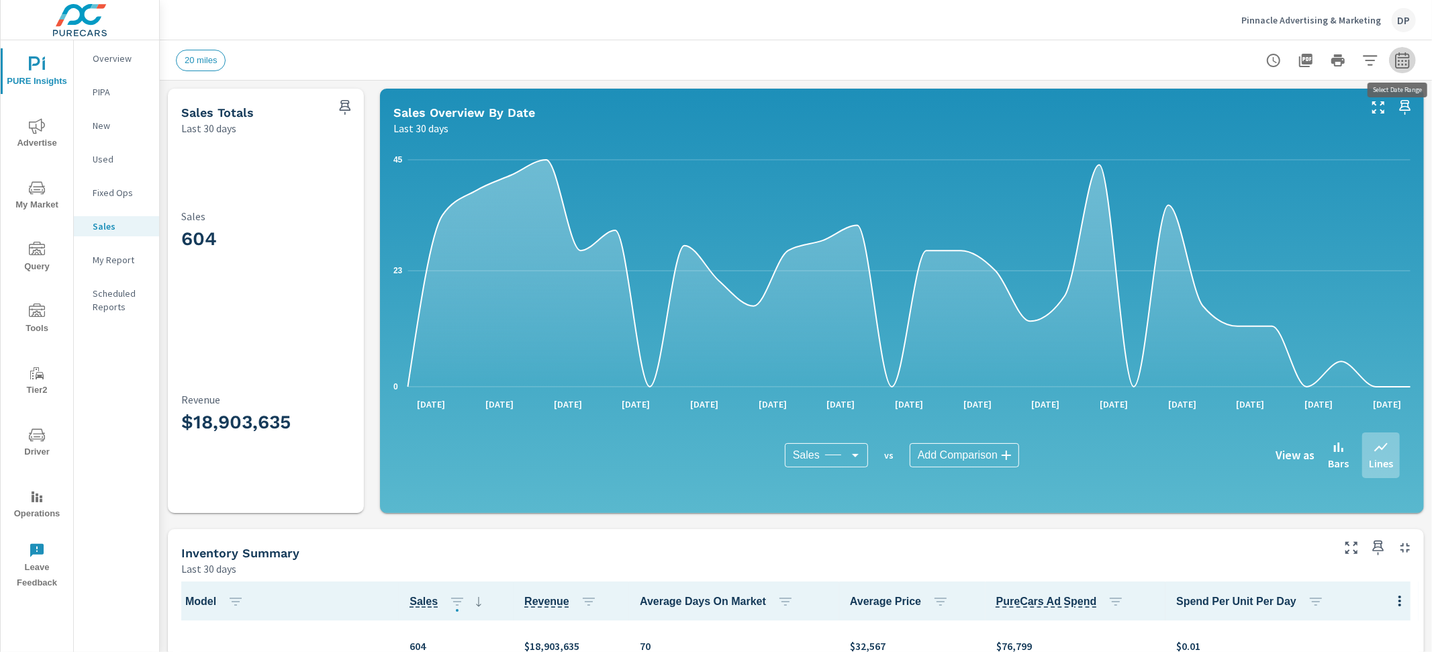
click at [1411, 58] on button "button" at bounding box center [1402, 60] width 27 height 27
select select "Last 30 days"
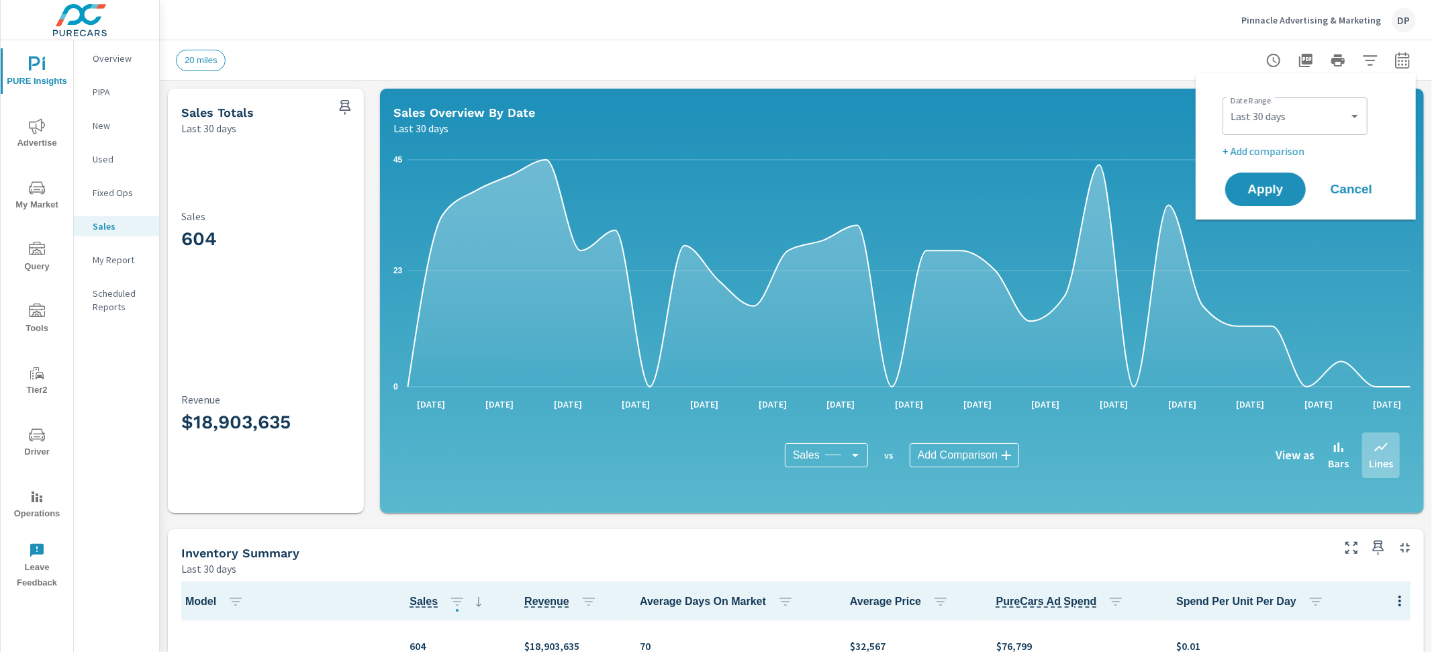
click at [1411, 58] on button "button" at bounding box center [1402, 60] width 27 height 27
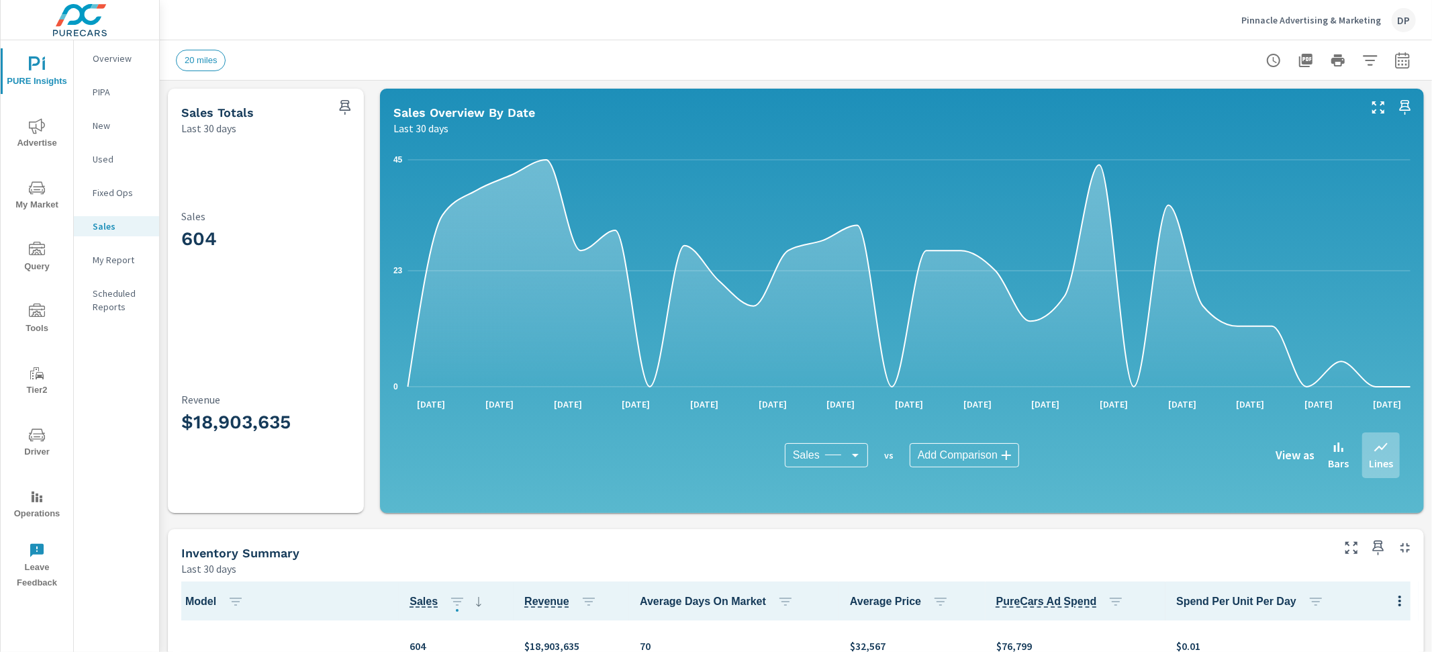
click at [1066, 68] on div "20 miles" at bounding box center [702, 60] width 1052 height 21
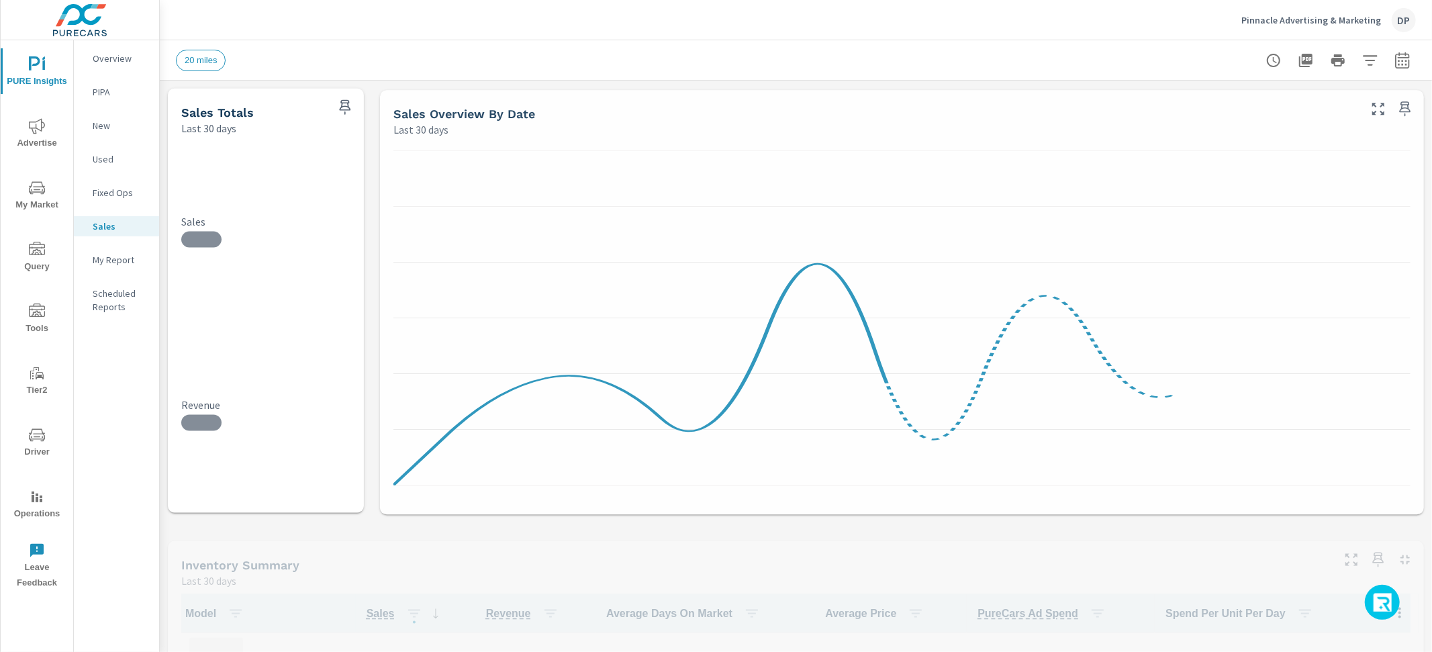
click at [1383, 599] on icon "button" at bounding box center [1383, 604] width 21 height 23
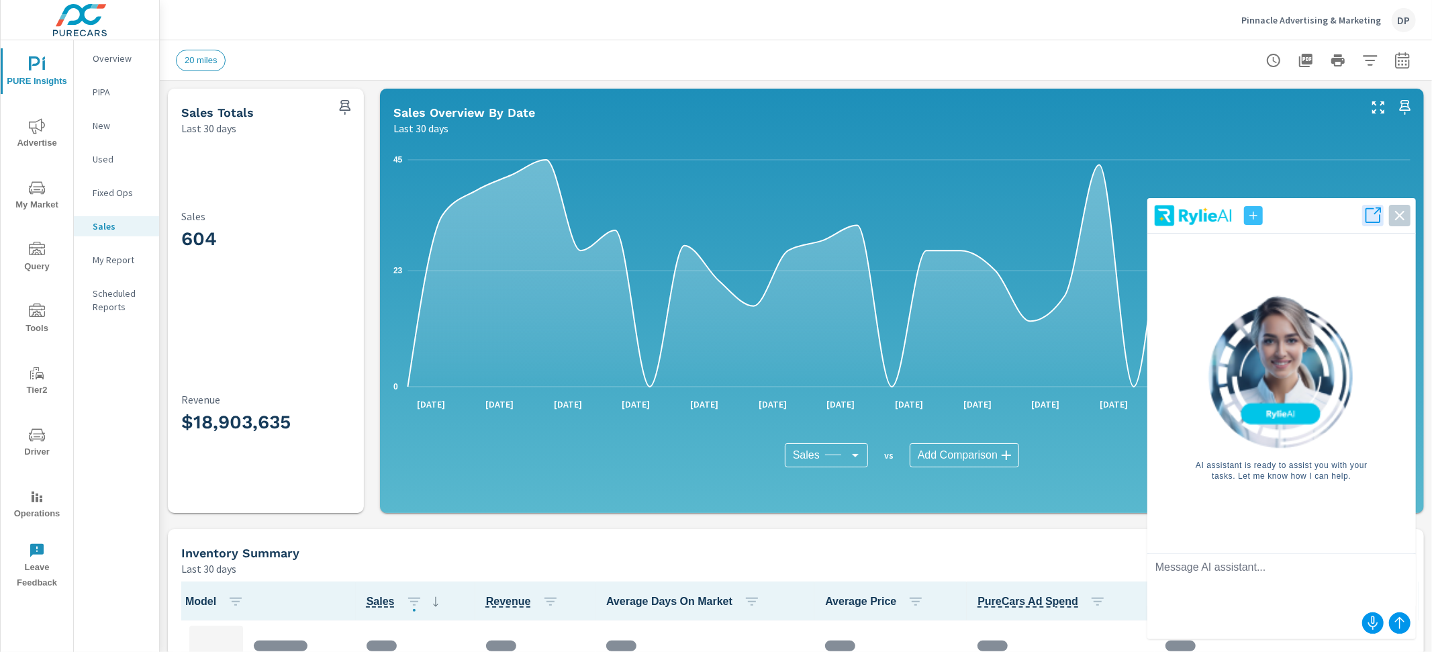
click at [1166, 216] on img at bounding box center [1193, 215] width 81 height 24
click at [1367, 219] on icon "button" at bounding box center [1373, 215] width 19 height 19
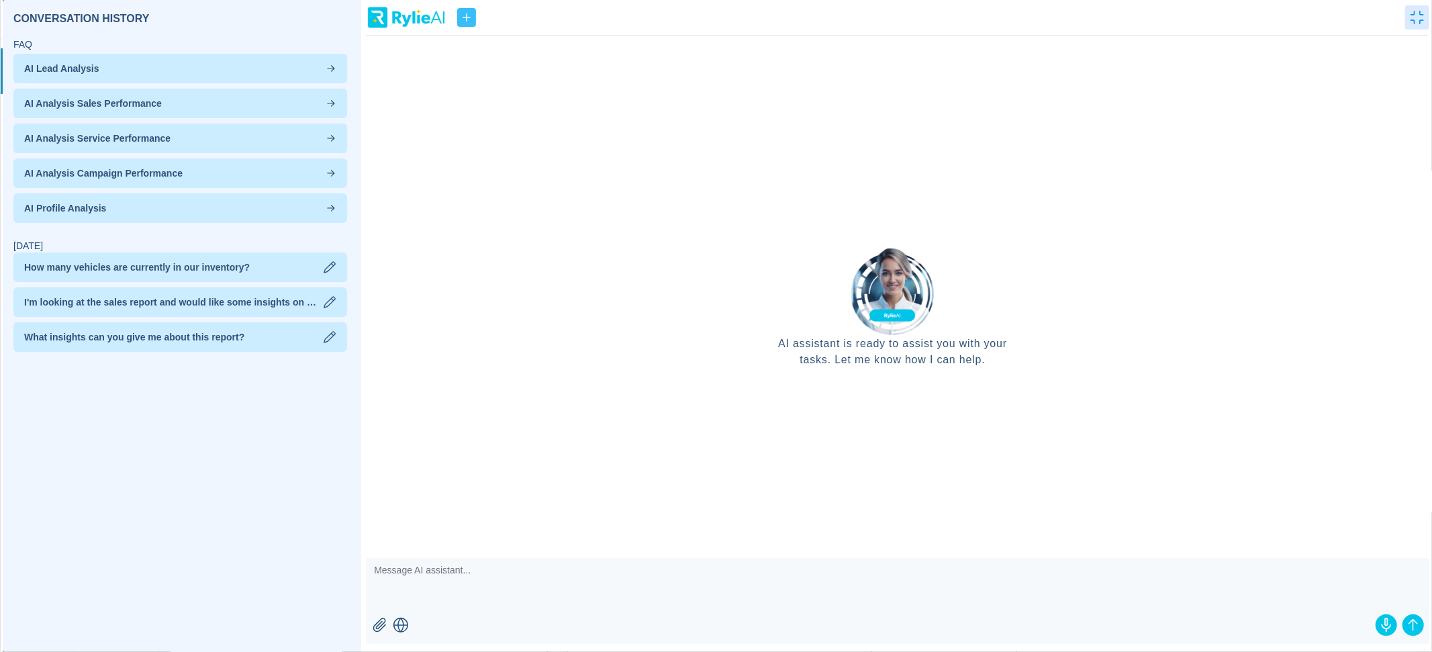
scroll to position [1, 0]
click at [208, 269] on span "How many vehicles are currently in our inventory?" at bounding box center [137, 267] width 226 height 13
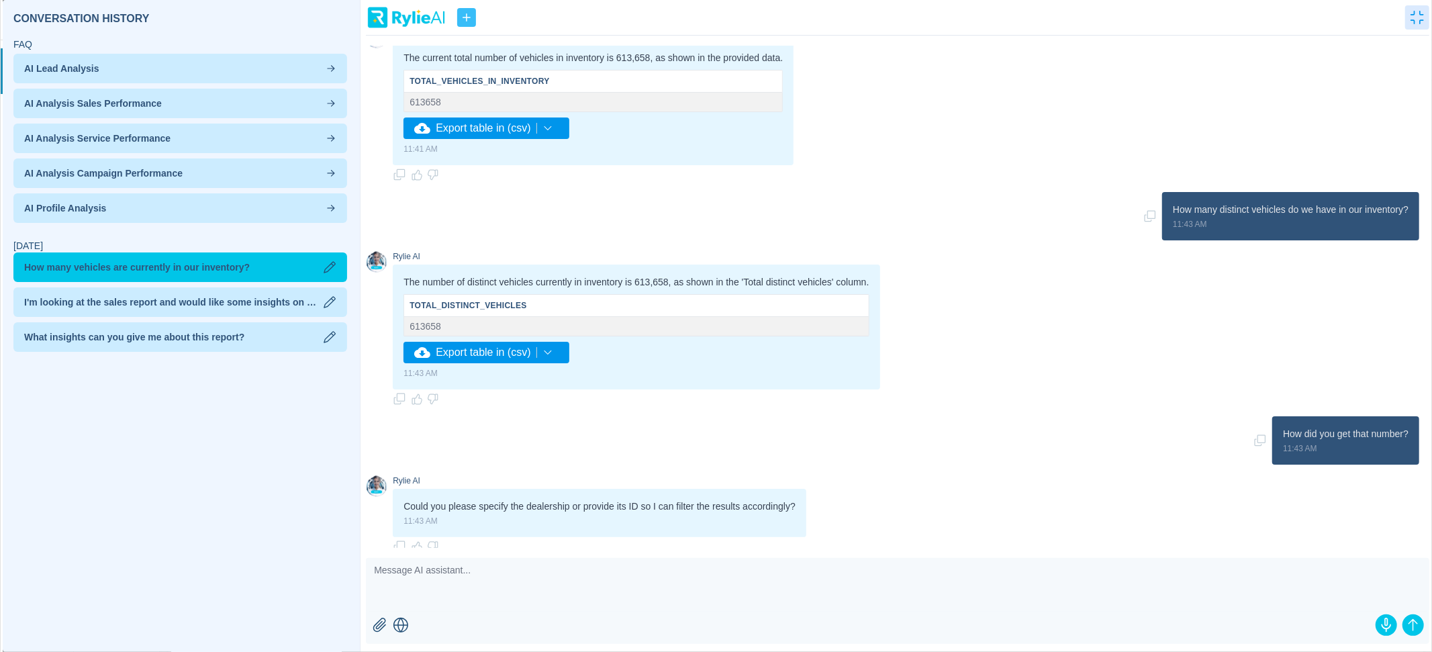
scroll to position [103, 0]
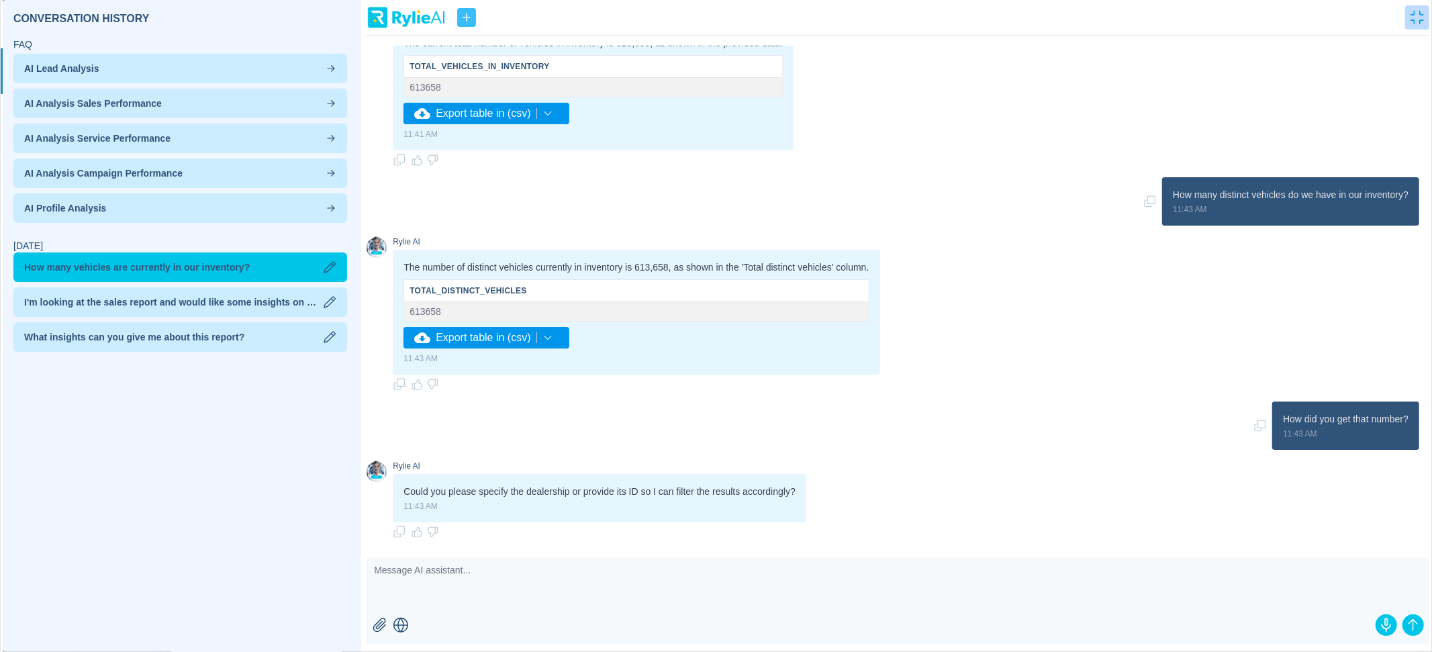
click at [1419, 21] on icon "button" at bounding box center [1417, 17] width 13 height 13
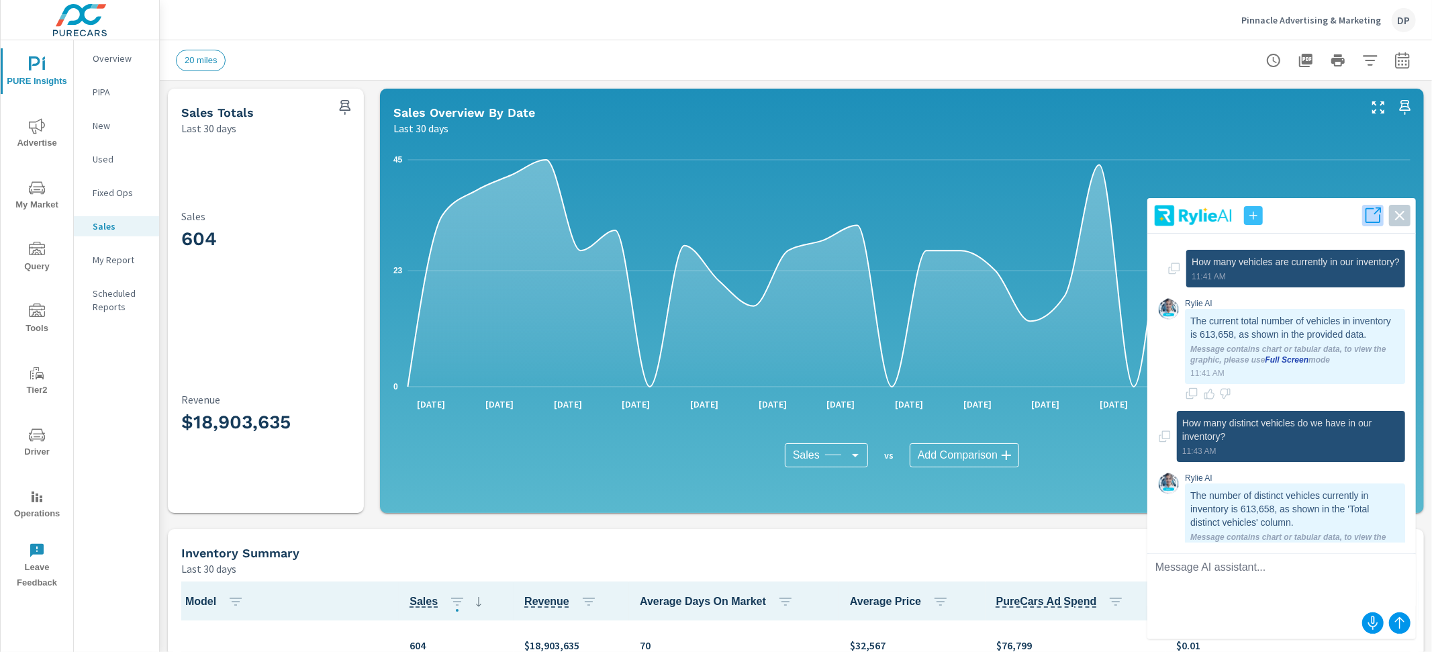
click at [1372, 214] on icon "button" at bounding box center [1373, 215] width 19 height 19
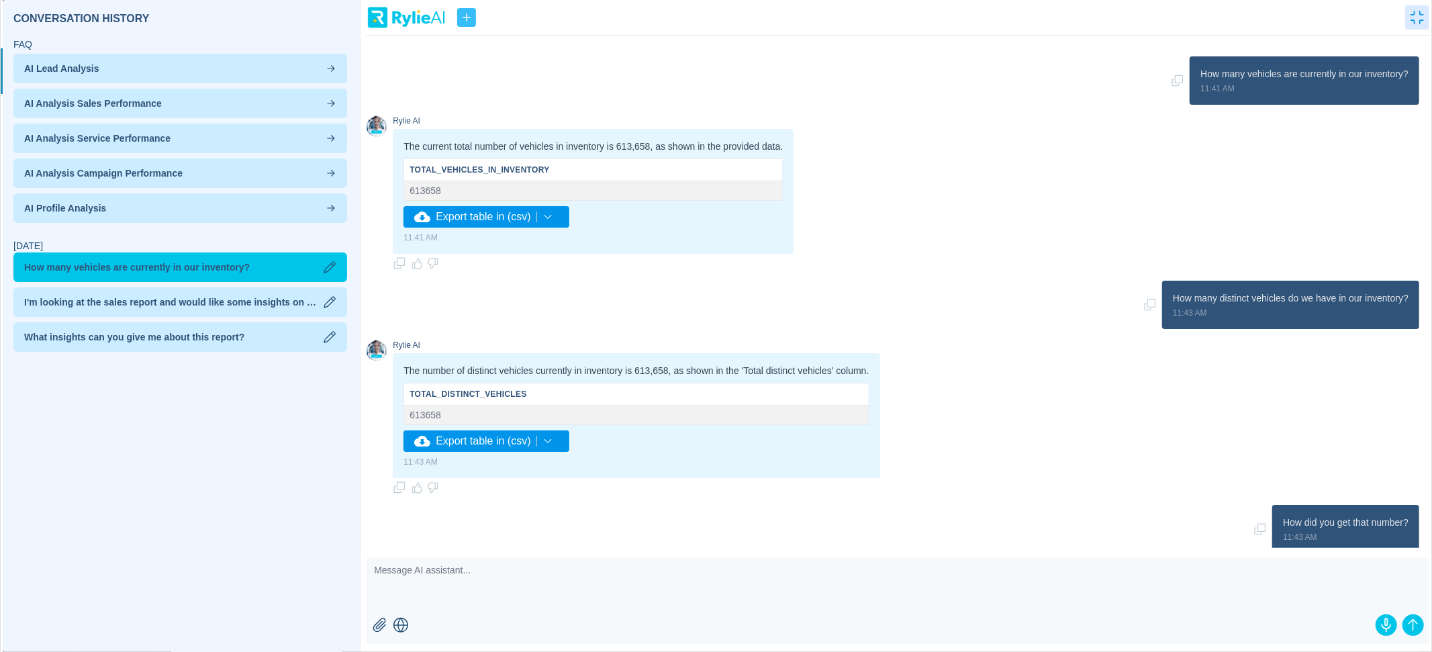
click at [792, 608] on textarea at bounding box center [898, 585] width 1064 height 54
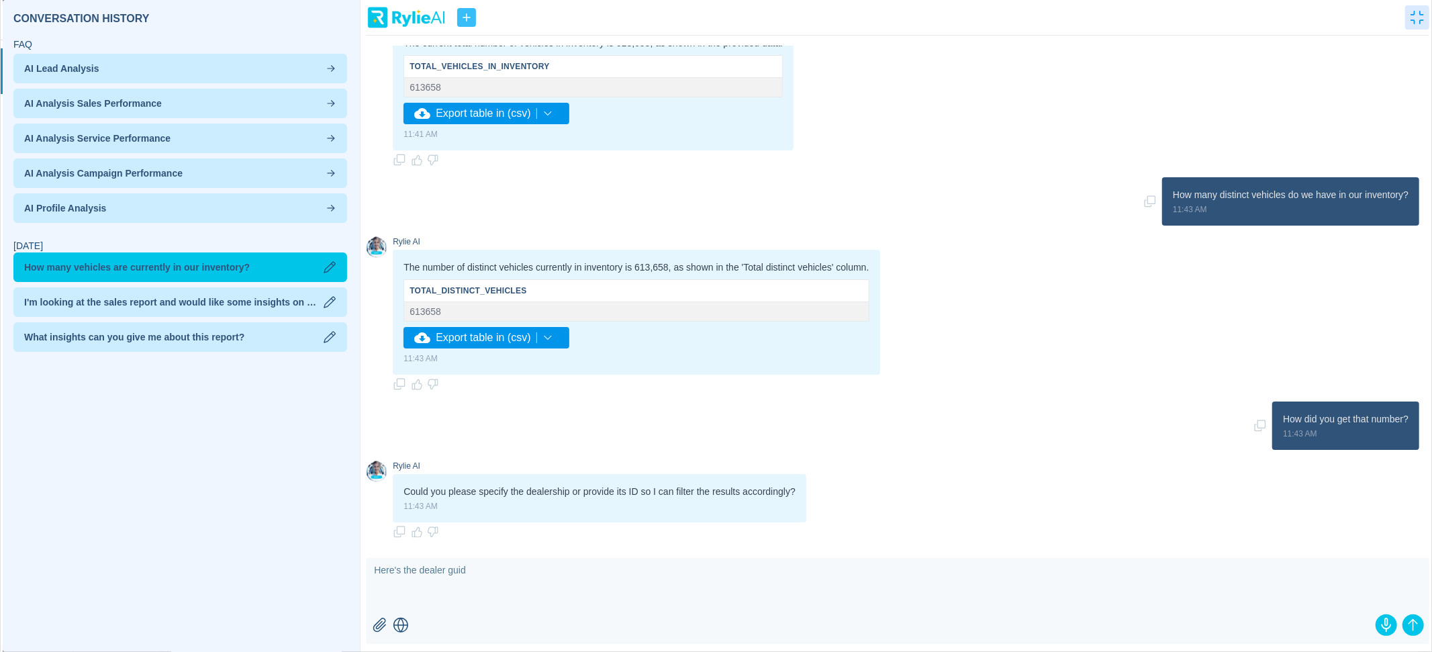
click at [786, 581] on textarea "Here's the dealer guid" at bounding box center [898, 585] width 1064 height 54
type textarea "Here's the dealer ID 13d6af49-a04d-4894-884c-9b9650adeee7, try again"
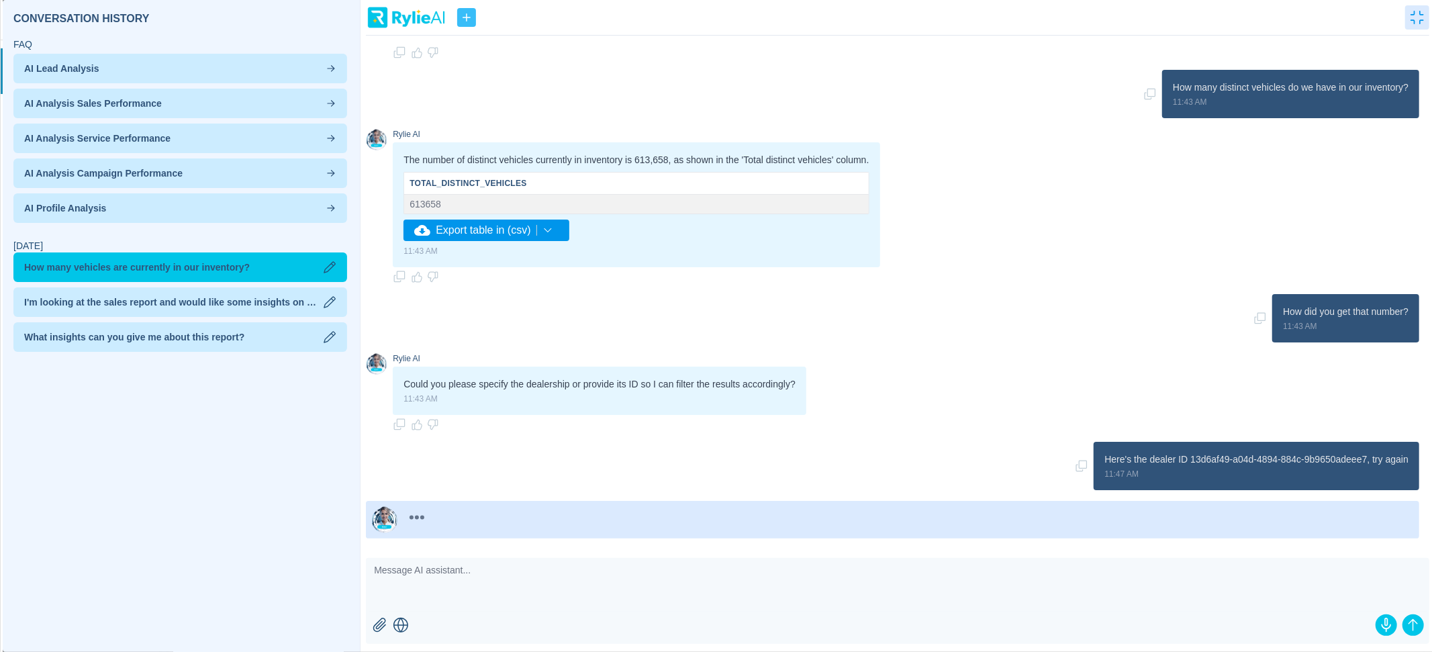
scroll to position [251, 0]
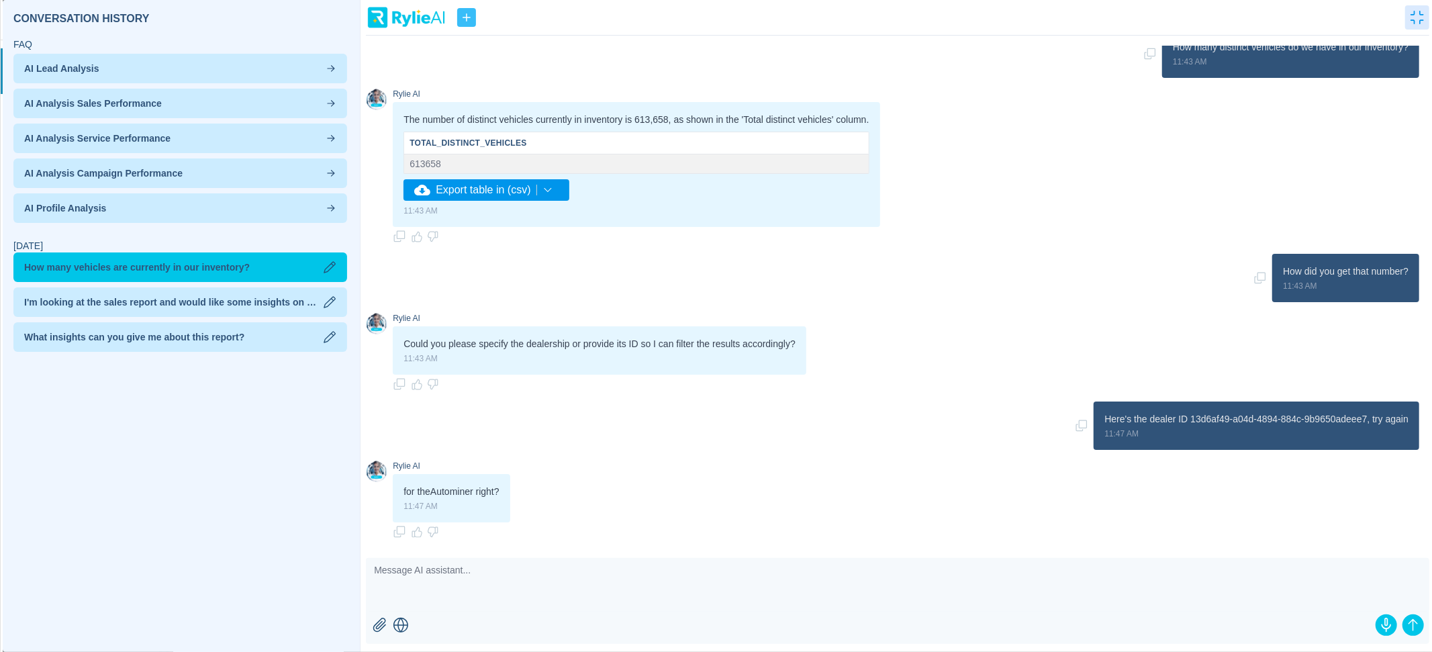
click at [651, 606] on textarea at bounding box center [898, 585] width 1064 height 54
type textarea "No, from the PureCars inventory"
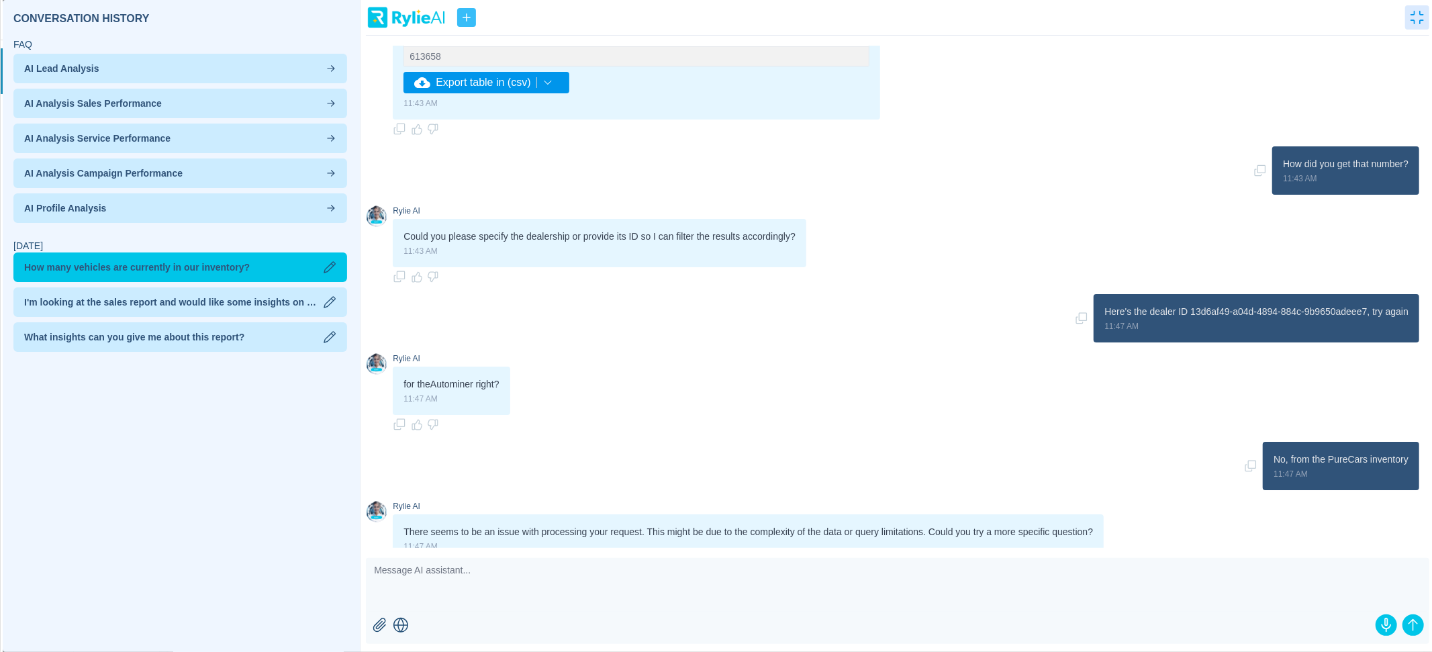
scroll to position [399, 0]
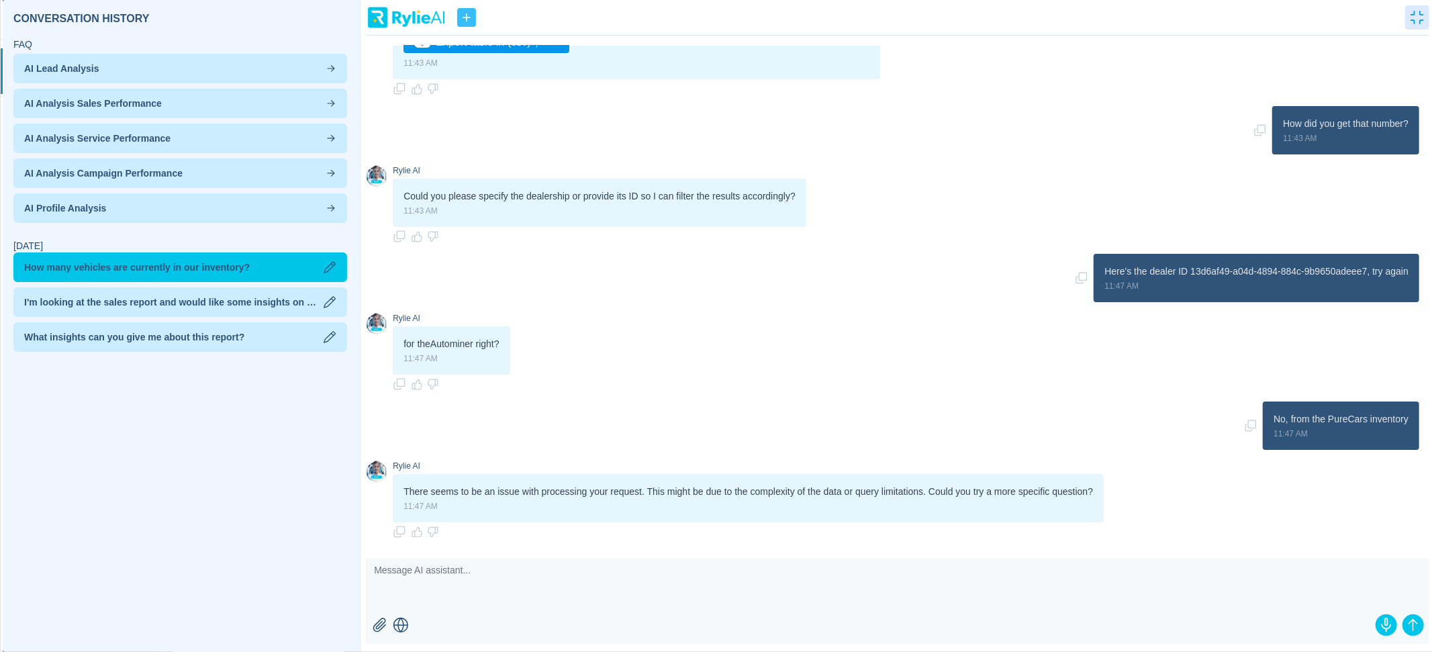
drag, startPoint x: 404, startPoint y: 489, endPoint x: 418, endPoint y: 491, distance: 13.6
click at [418, 491] on p "There seems to be an issue with processing your request. This might be due to t…" at bounding box center [749, 491] width 690 height 13
click at [494, 510] on div "There seems to be an issue with processing your request. This might be due to t…" at bounding box center [748, 498] width 711 height 48
click at [635, 581] on textarea at bounding box center [898, 585] width 1064 height 54
type textarea "How much money did we spend did we spend on search advertising last month?"
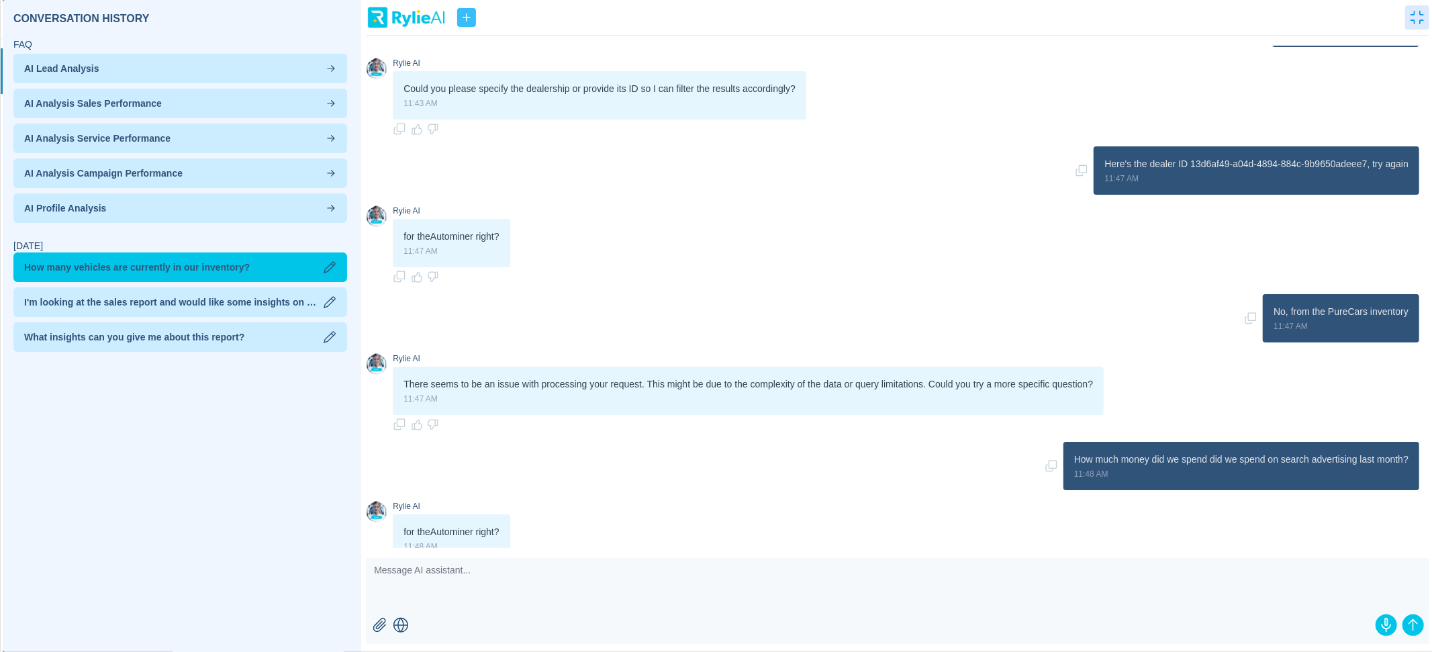
scroll to position [547, 0]
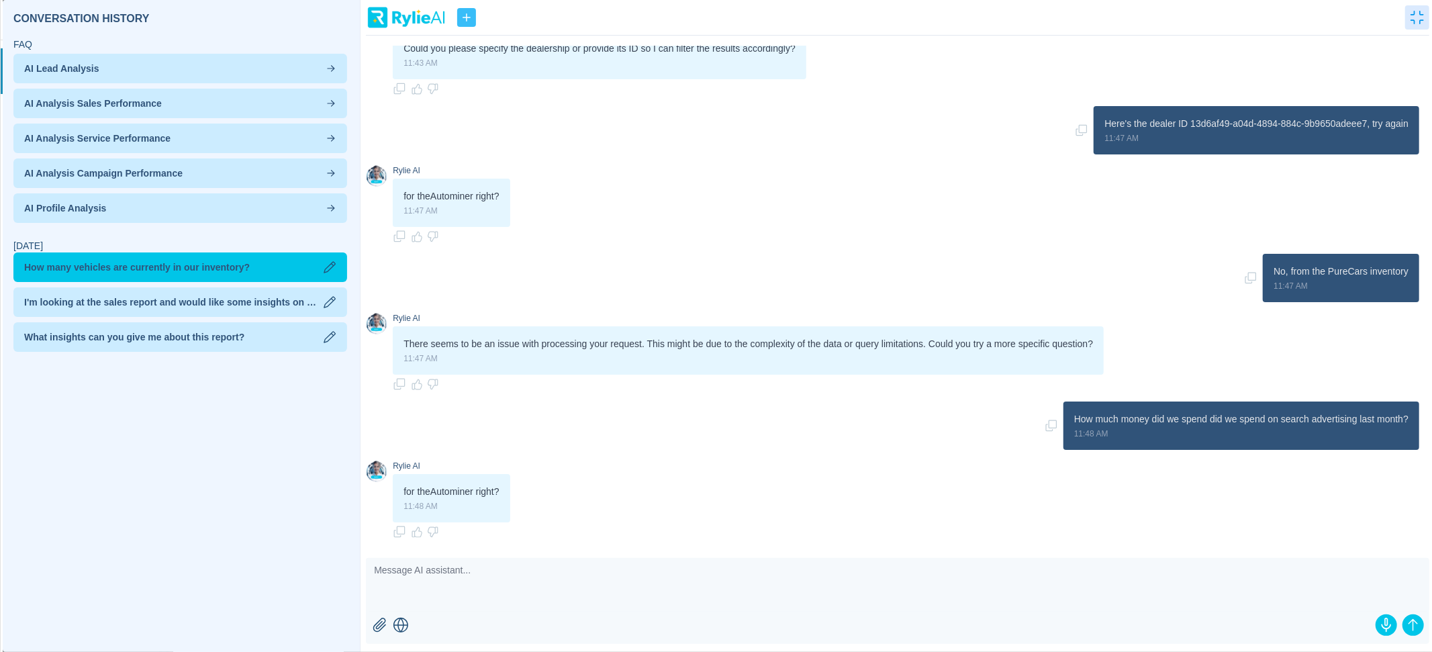
drag, startPoint x: 1074, startPoint y: 418, endPoint x: 1247, endPoint y: 423, distance: 172.6
click at [1247, 423] on p "How much money did we spend did we spend on search advertising last month?" at bounding box center [1241, 418] width 334 height 13
click at [1246, 433] on p "11:48 AM" at bounding box center [1241, 433] width 334 height 11
drag, startPoint x: 1166, startPoint y: 416, endPoint x: 1421, endPoint y: 421, distance: 254.5
click at [1419, 421] on div "How much money did we spend did we spend on search advertising last month? 11:4…" at bounding box center [1242, 426] width 356 height 48
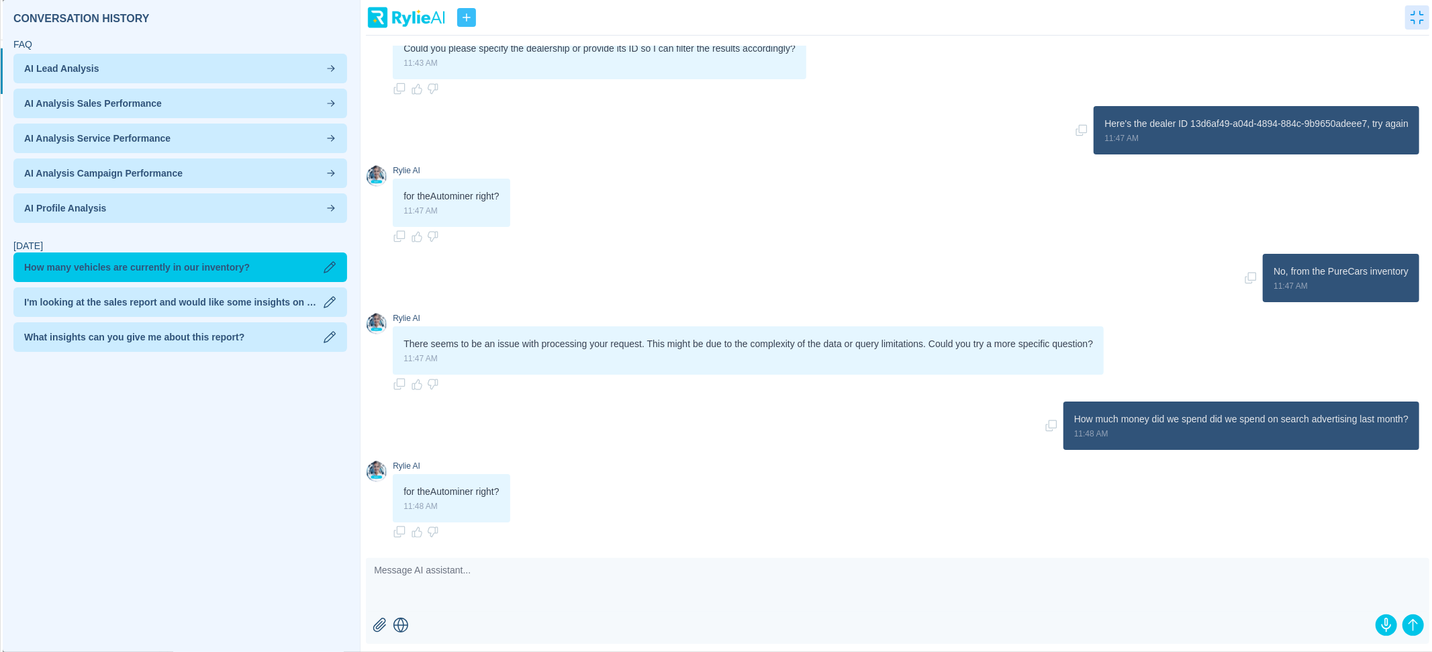
click at [985, 604] on textarea at bounding box center [898, 585] width 1064 height 54
paste textarea "we spend did we spend on search advertising last month?"
drag, startPoint x: 1148, startPoint y: 418, endPoint x: 1055, endPoint y: 416, distance: 93.4
click at [1055, 416] on div "How much money did we spend did we spend on search advertising last month? 11:4…" at bounding box center [892, 426] width 1053 height 48
click at [374, 567] on textarea "we spend did we spend on search advertising last month?" at bounding box center [898, 585] width 1064 height 54
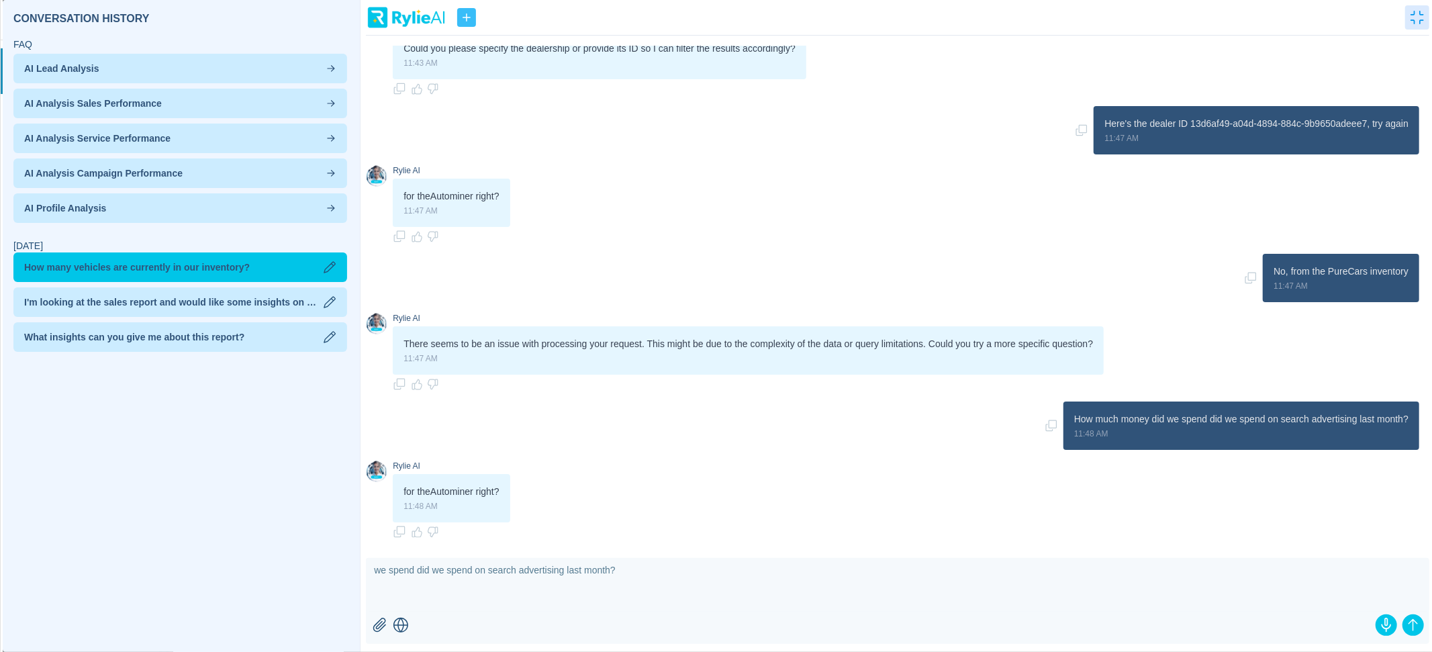
paste textarea "How much money"
drag, startPoint x: 496, startPoint y: 573, endPoint x: 455, endPoint y: 571, distance: 41.0
click at [455, 571] on textarea "How much money we spend did we spend on search advertising last month?" at bounding box center [898, 585] width 1064 height 54
type textarea "How much money did we spend on search advertising last month?"
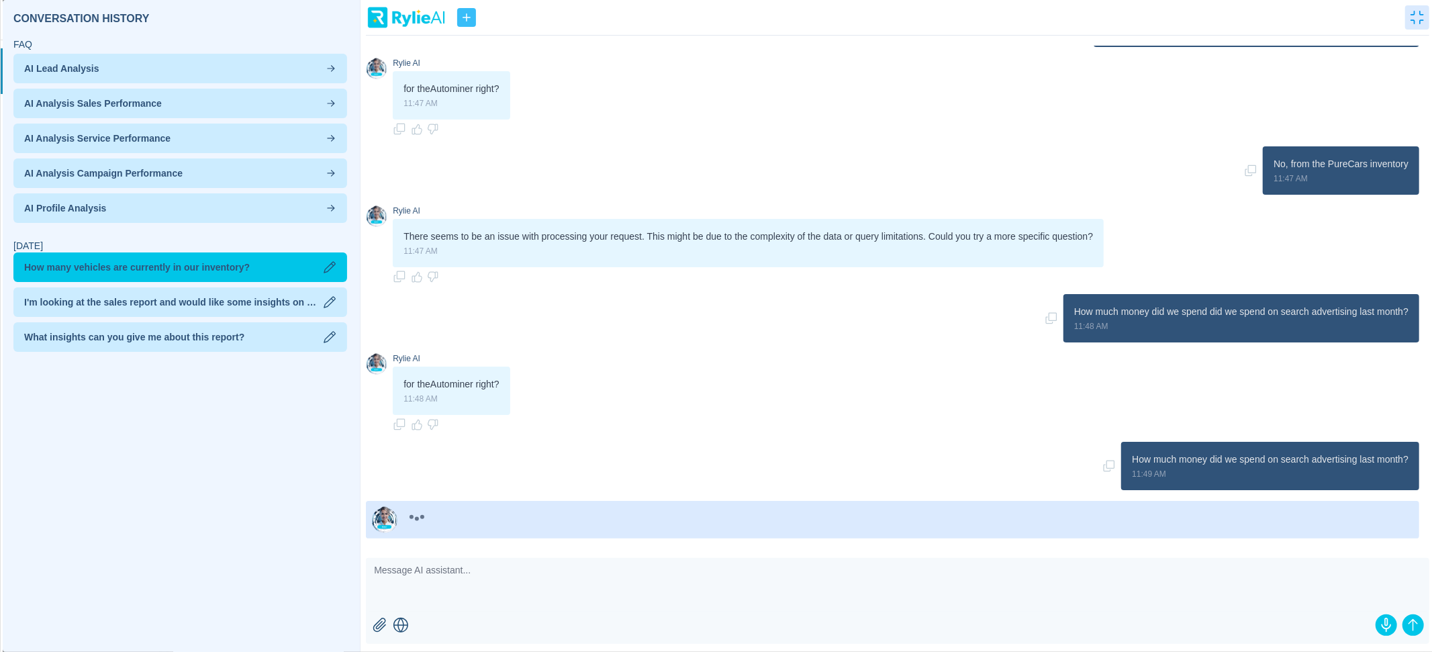
scroll to position [694, 0]
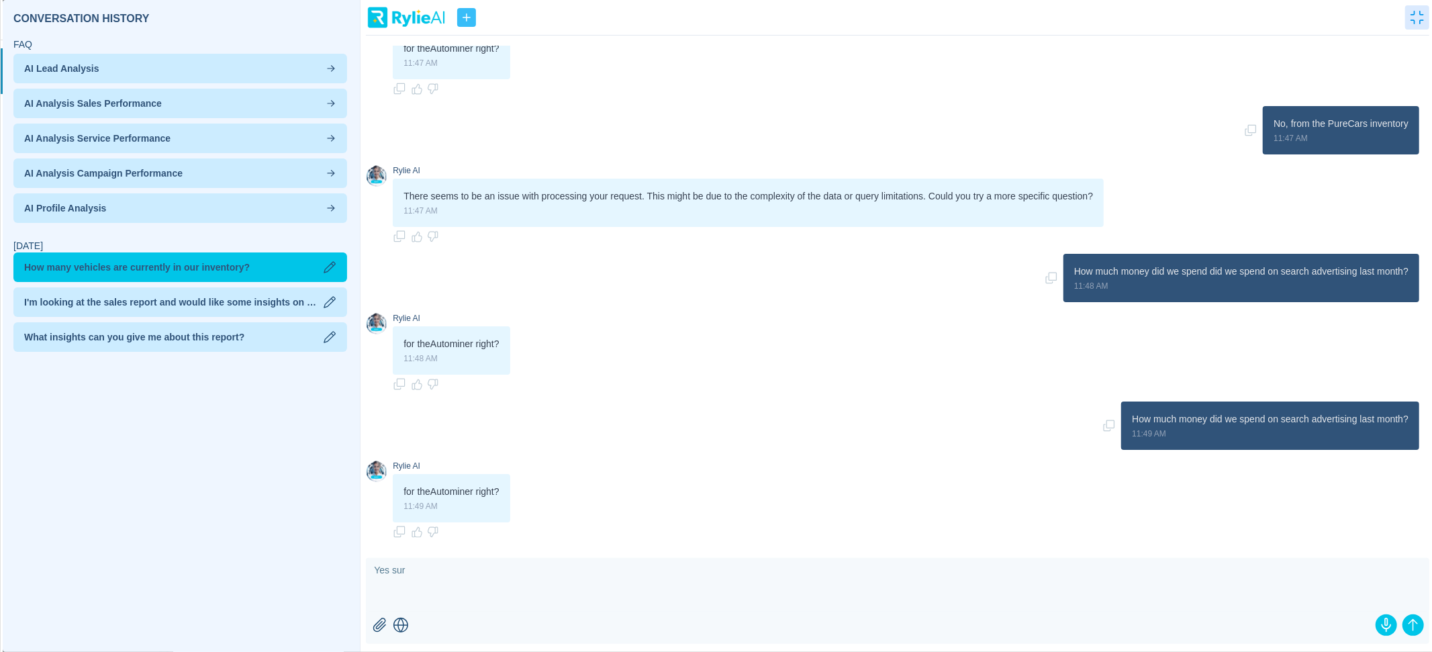
type textarea "Yes sure"
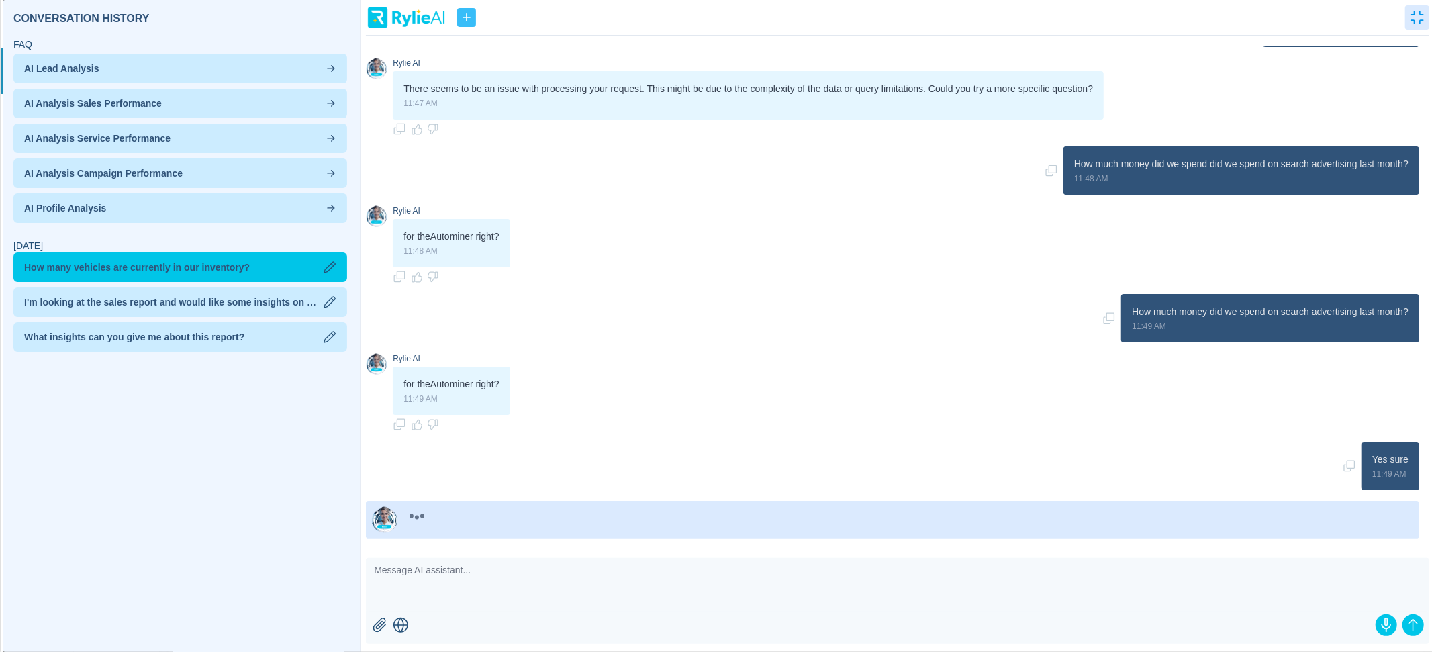
scroll to position [842, 0]
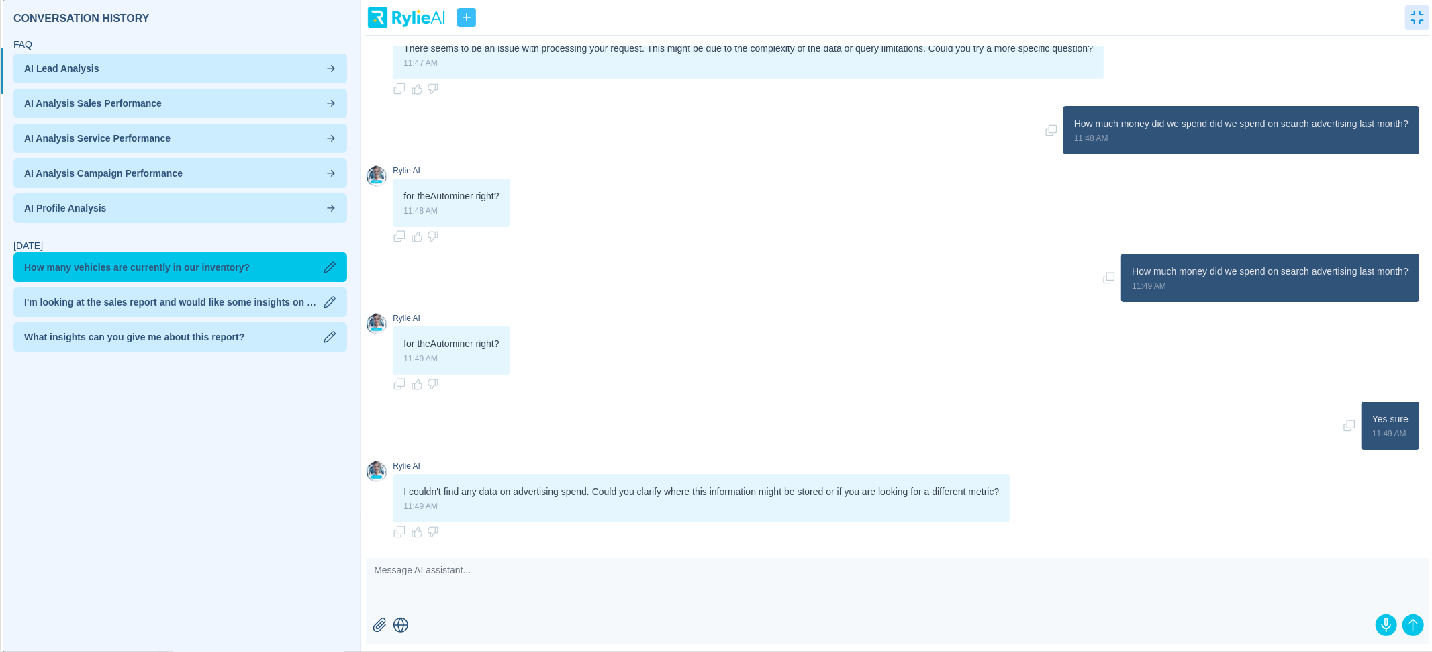
click at [658, 583] on textarea at bounding box center [898, 585] width 1064 height 54
type textarea "It's stored in search stats"
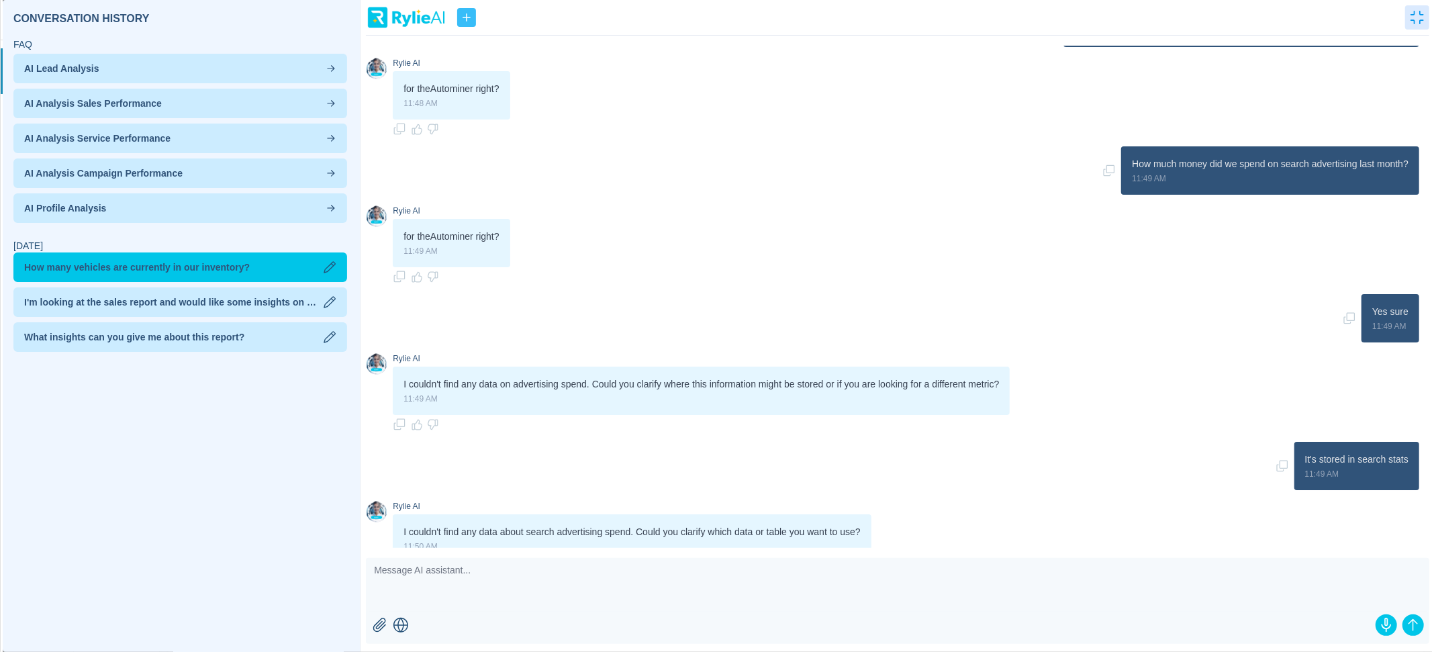
scroll to position [990, 0]
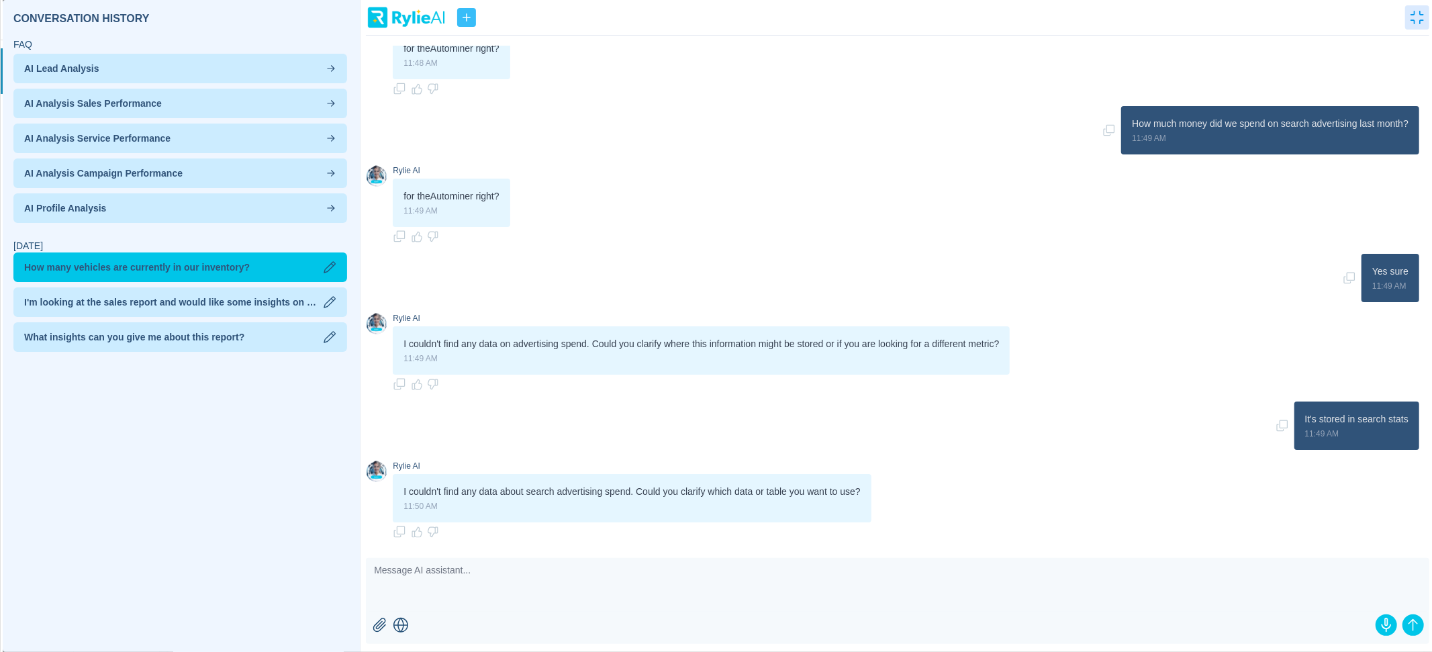
click at [522, 573] on textarea at bounding box center [898, 585] width 1064 height 54
click at [455, 580] on textarea at bounding box center [898, 585] width 1064 height 54
click at [402, 627] on icon "button" at bounding box center [401, 625] width 16 height 16
click at [402, 625] on icon "button" at bounding box center [400, 625] width 15 height 15
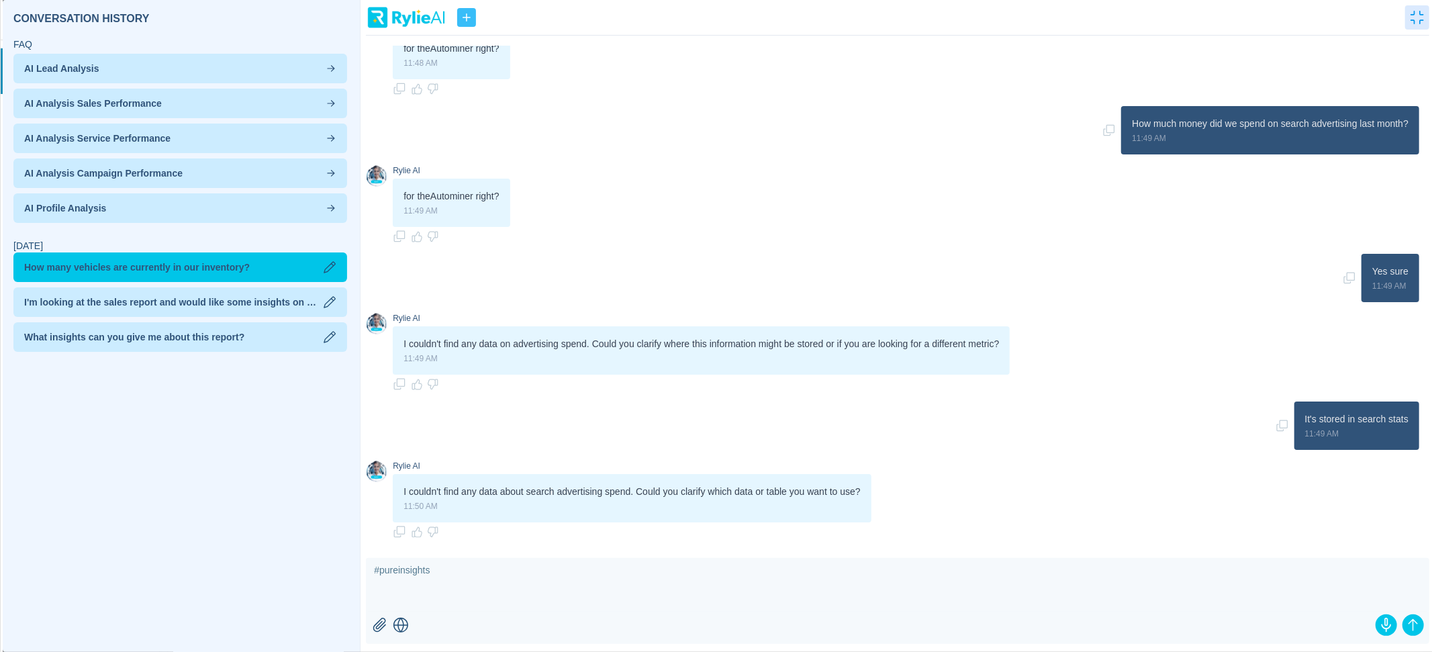
click at [402, 625] on icon "button" at bounding box center [400, 625] width 15 height 15
click at [451, 581] on textarea "#pureinsights" at bounding box center [898, 585] width 1064 height 54
click at [579, 569] on textarea "#pureinsights" at bounding box center [898, 585] width 1064 height 54
click at [376, 571] on textarea "#pureinsights" at bounding box center [898, 585] width 1064 height 54
drag, startPoint x: 1419, startPoint y: 125, endPoint x: 1133, endPoint y: 126, distance: 286.7
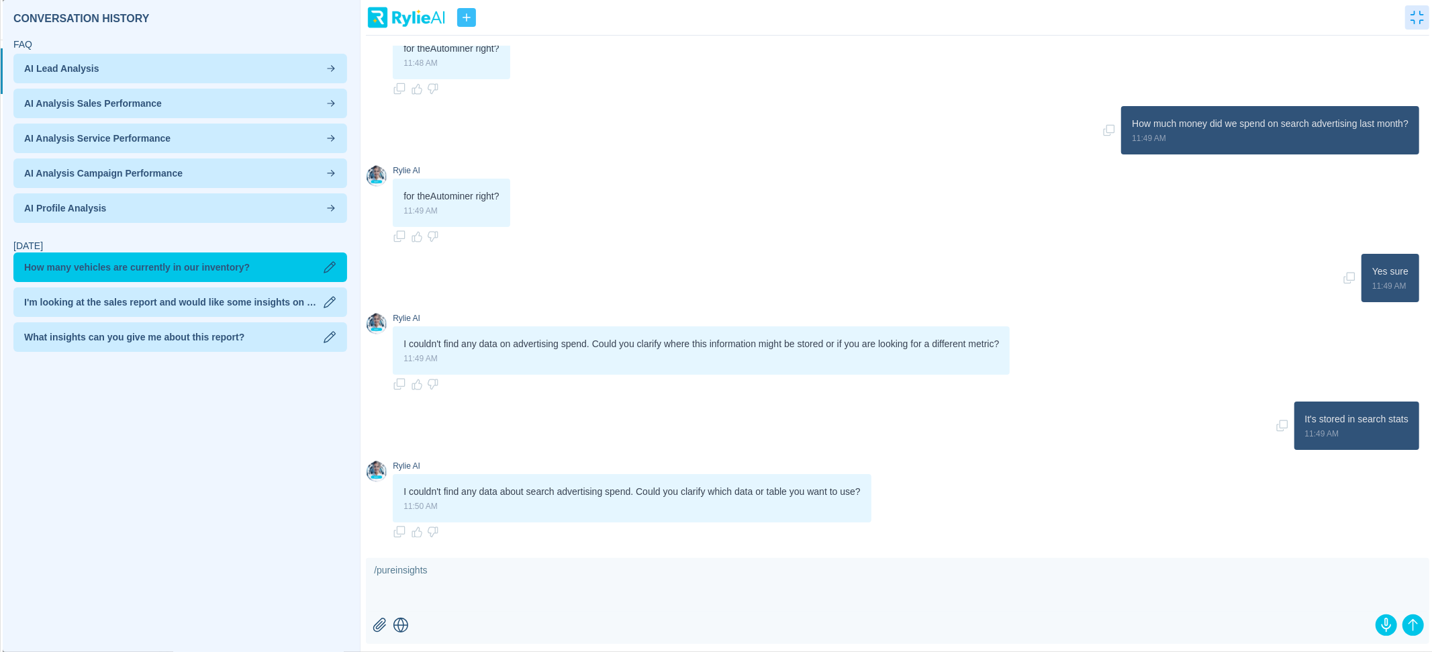
click at [1133, 126] on div "How much money did we spend on search advertising last month? 11:49 AM" at bounding box center [1270, 130] width 298 height 48
click at [373, 568] on textarea "/pureinsights" at bounding box center [898, 585] width 1064 height 54
paste textarea "How much money did we spend on search advertising last month?"
click at [659, 571] on textarea "How much money did we spend on search advertising last month? /pureinsights" at bounding box center [898, 585] width 1064 height 54
click at [684, 578] on textarea "How much money did we spend on search advertising last month? /pureinsights" at bounding box center [898, 585] width 1064 height 54
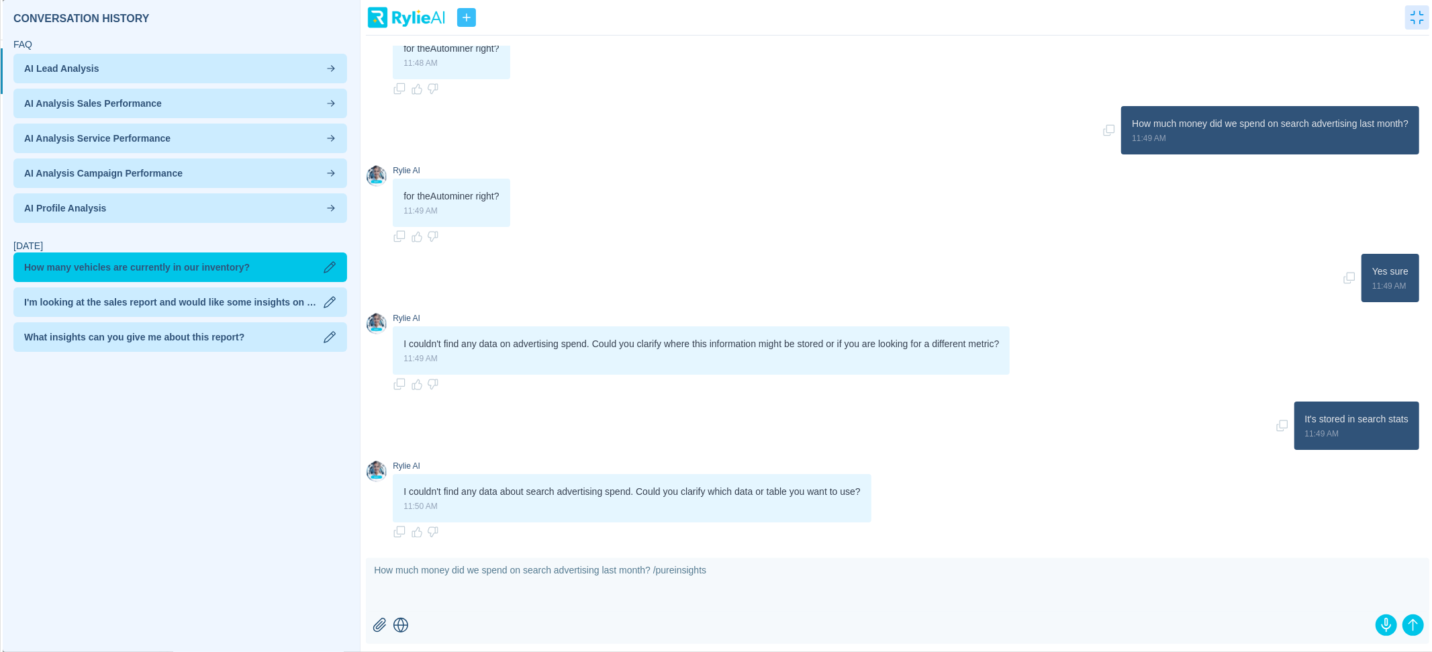
drag, startPoint x: 725, startPoint y: 571, endPoint x: 662, endPoint y: 571, distance: 63.1
click at [662, 571] on textarea "How much money did we spend on search advertising last month? /pureinsights" at bounding box center [898, 585] width 1064 height 54
click at [373, 570] on textarea "How much money did we spend on search advertising last month?" at bounding box center [898, 585] width 1064 height 54
paste textarea "/pureinsights"
click at [381, 571] on textarea "/pureinsights How much money did we spend on search advertising last month?" at bounding box center [898, 585] width 1064 height 54
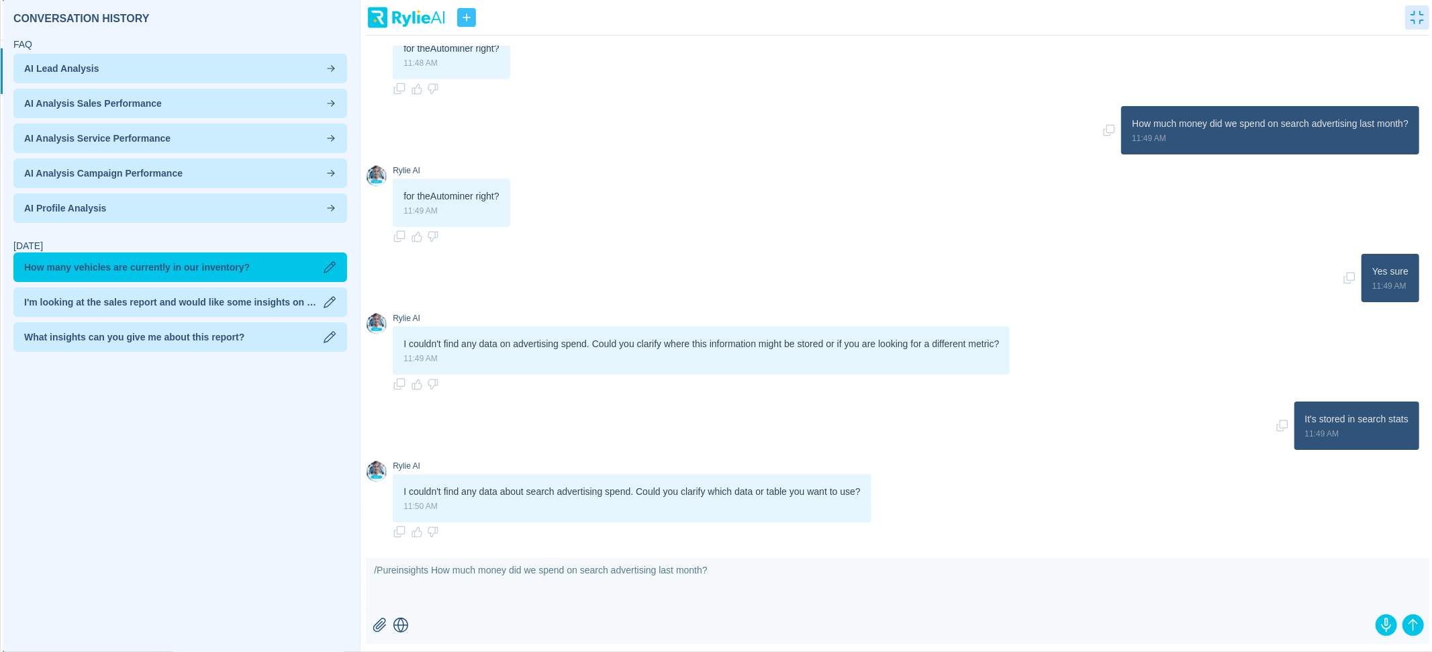
click at [397, 571] on textarea "/Pureinsights How much money did we spend on search advertising last month?" at bounding box center [898, 585] width 1064 height 54
type textarea "/PureInsights How much money did we spend on search advertising last month?"
click at [1414, 624] on icon "submit" at bounding box center [1413, 625] width 16 height 16
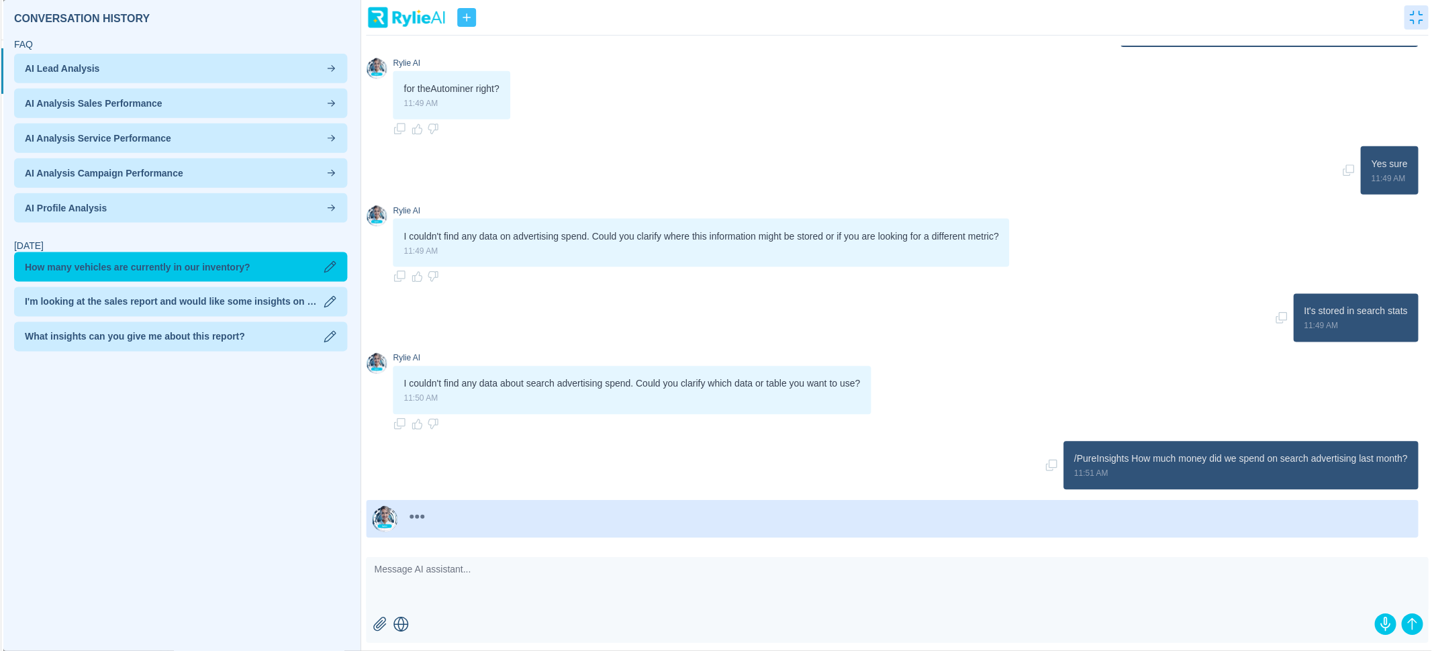
scroll to position [1151, 0]
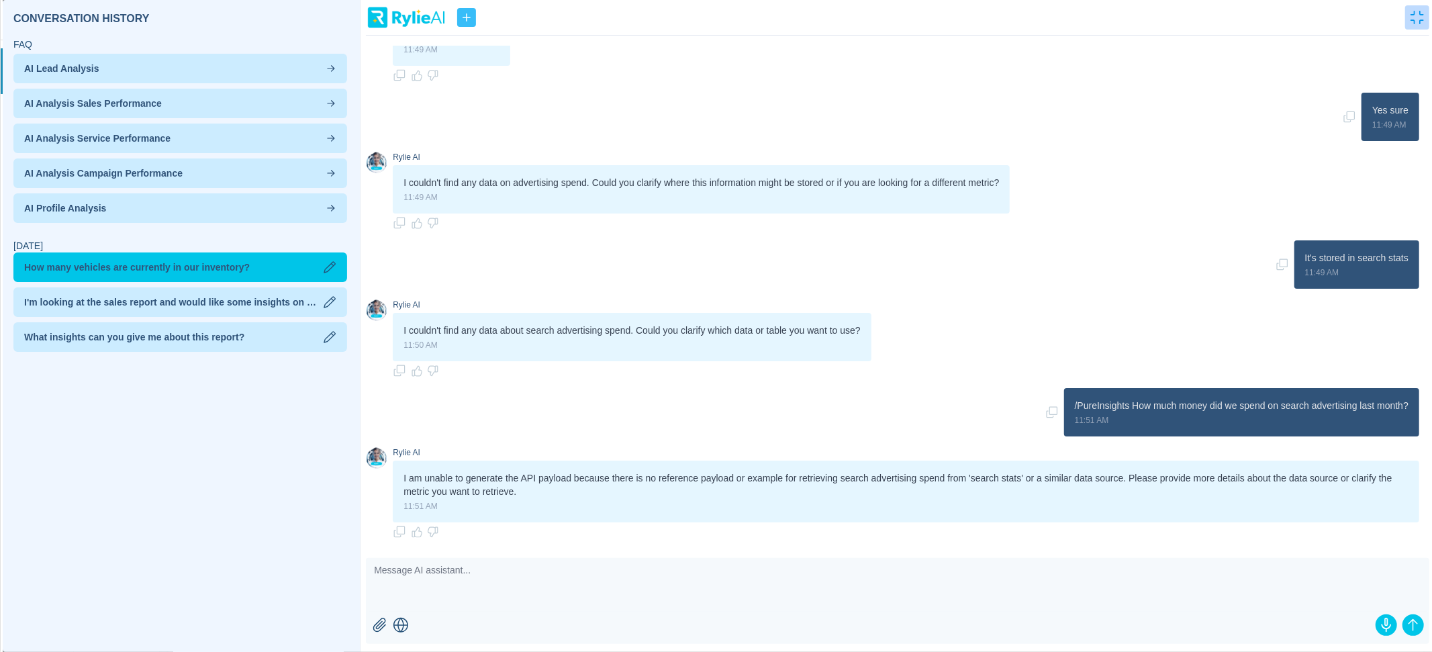
click at [1413, 13] on icon "button" at bounding box center [1417, 17] width 13 height 13
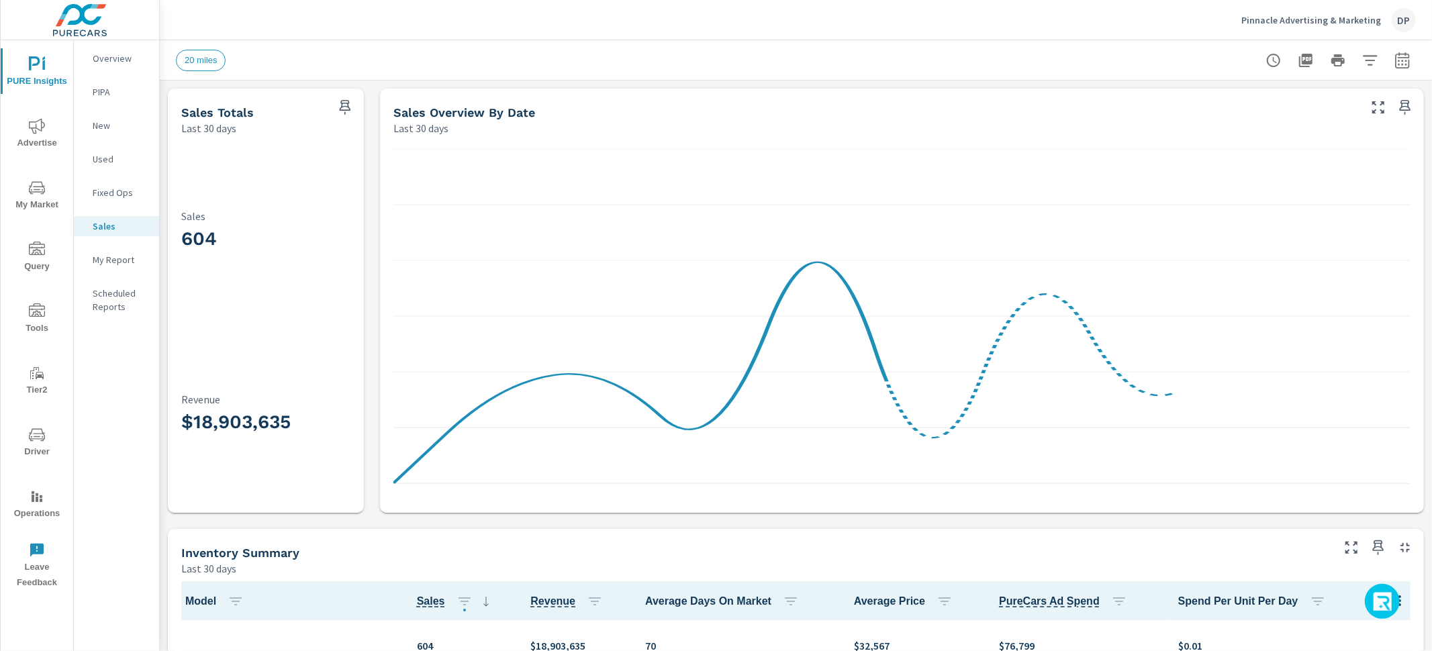
click at [1379, 600] on icon "button" at bounding box center [1383, 603] width 21 height 23
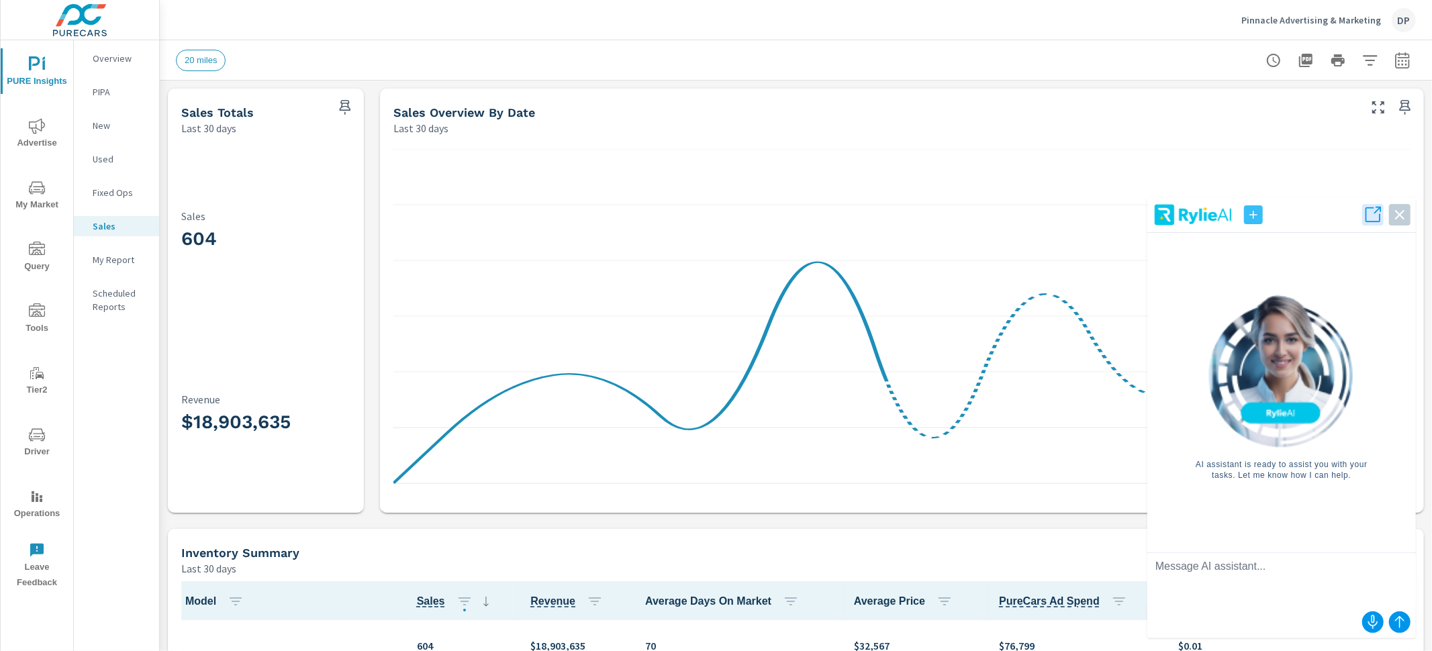
scroll to position [1, 0]
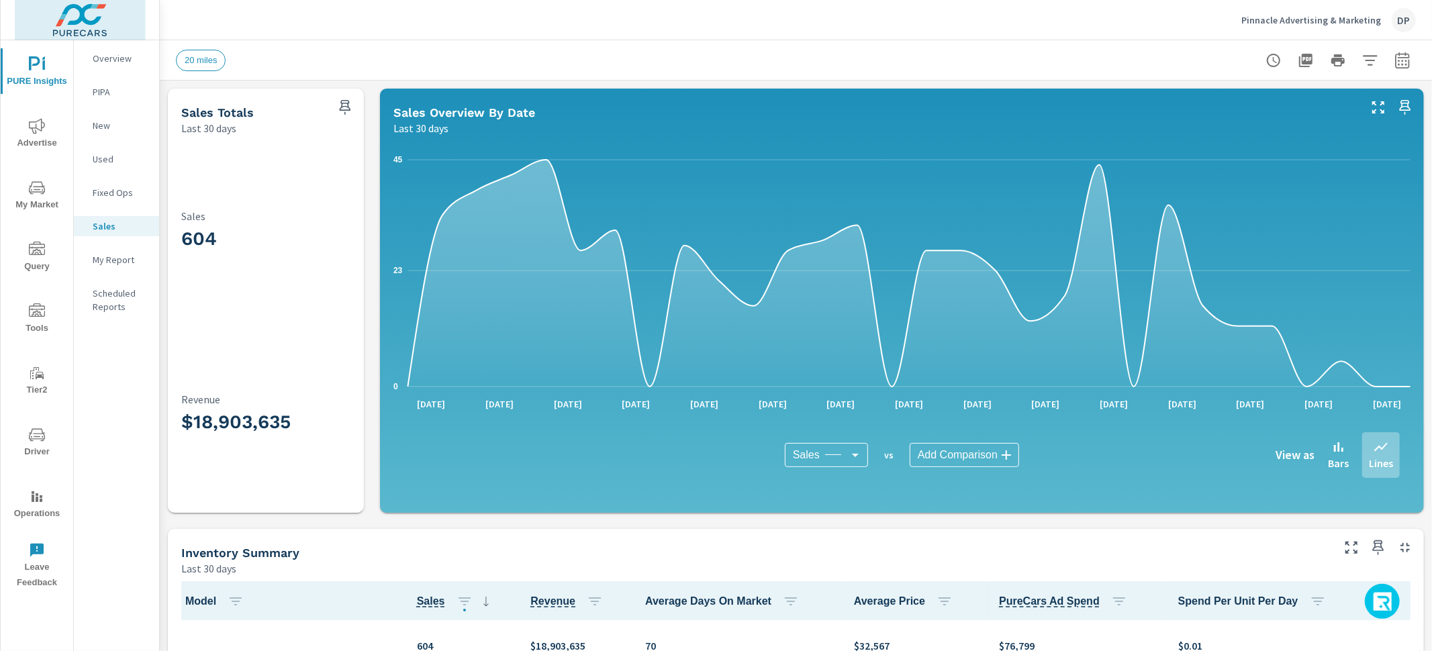
scroll to position [1, 0]
